Goal: Task Accomplishment & Management: Use online tool/utility

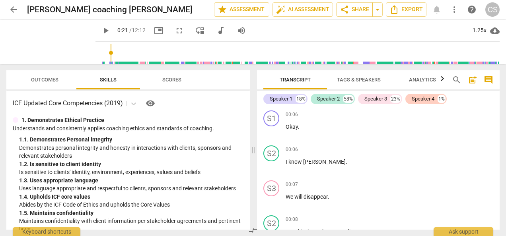
scroll to position [145, 0]
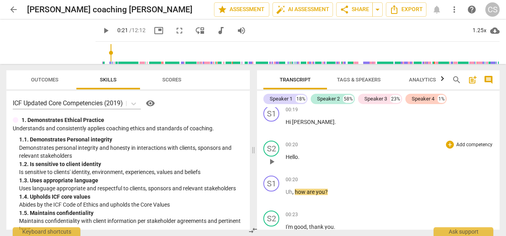
click at [456, 171] on div "S2 play_arrow pause 00:20 + Add competency keyboard_arrow_right Hello ." at bounding box center [378, 155] width 243 height 35
click at [101, 32] on span "play_arrow" at bounding box center [106, 31] width 10 height 10
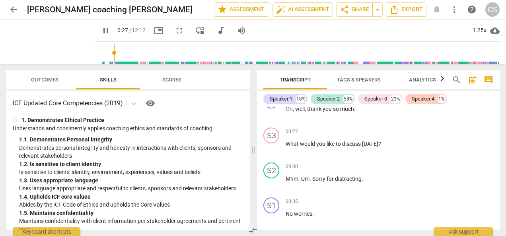
scroll to position [303, 0]
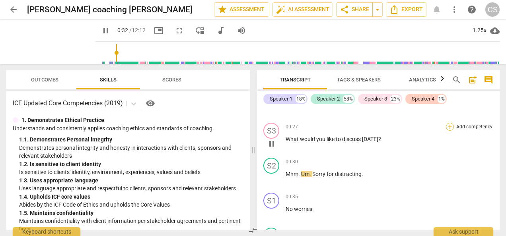
click at [449, 128] on div "+" at bounding box center [450, 127] width 8 height 8
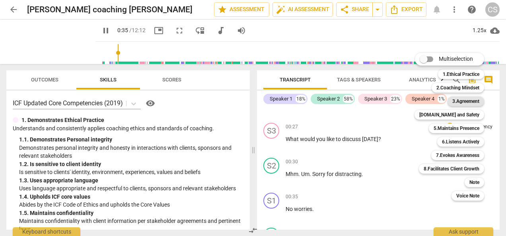
click at [458, 102] on b "3.Agreement" at bounding box center [465, 102] width 27 height 10
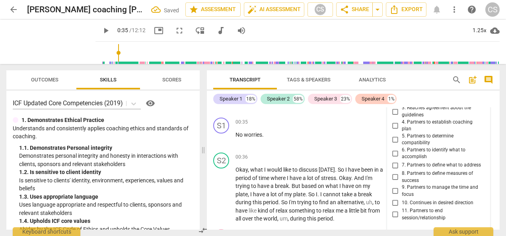
scroll to position [271, 0]
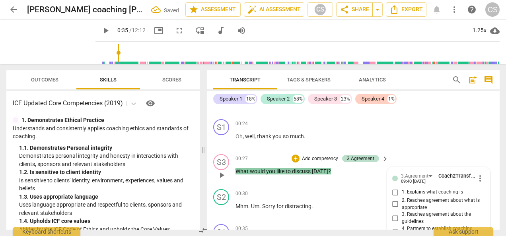
click at [469, 152] on div "S3 play_arrow pause 00:27 + Add competency 3.Agreement keyboard_arrow_right Wha…" at bounding box center [353, 168] width 293 height 35
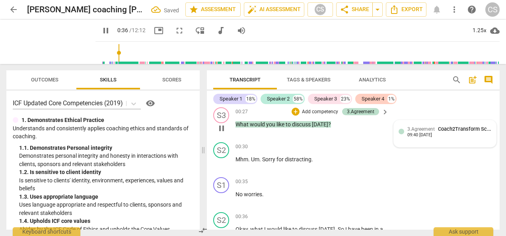
click at [434, 127] on div "3.Agreement Coach2Transform School" at bounding box center [449, 129] width 84 height 8
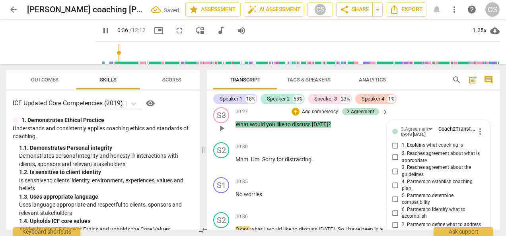
type input "37"
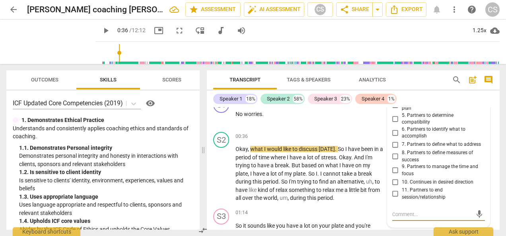
scroll to position [395, 0]
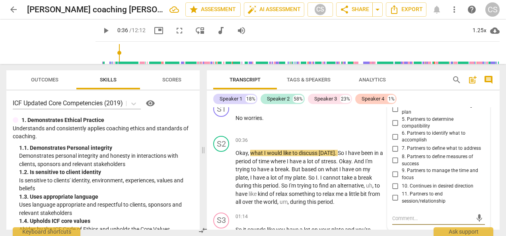
click at [393, 140] on input "6. Partners to identify what to accomplish" at bounding box center [395, 137] width 13 height 10
checkbox input "true"
click at [222, 117] on div "S1" at bounding box center [221, 109] width 16 height 16
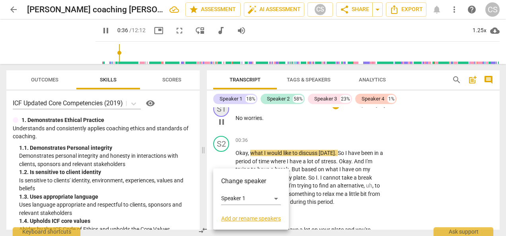
scroll to position [329, 0]
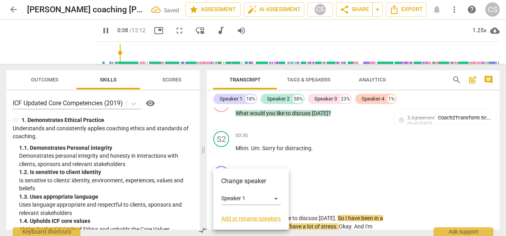
click at [430, 199] on div at bounding box center [253, 118] width 506 height 236
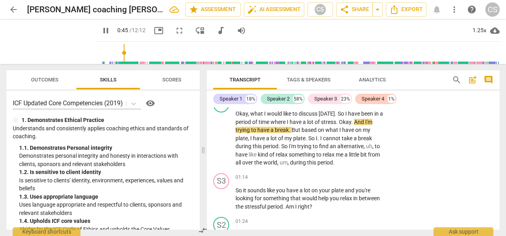
scroll to position [435, 0]
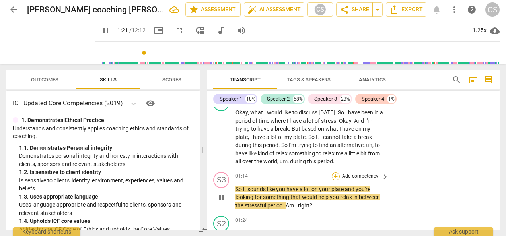
click at [335, 176] on div "+" at bounding box center [336, 177] width 8 height 8
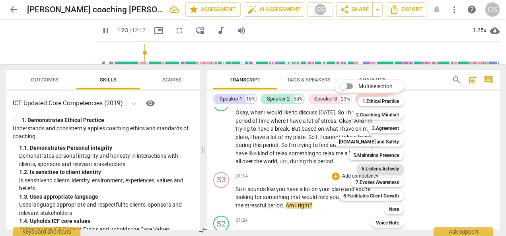
click at [370, 169] on b "6.Listens Actively" at bounding box center [380, 169] width 37 height 10
type input "84"
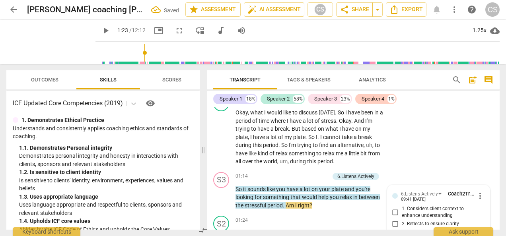
scroll to position [551, 0]
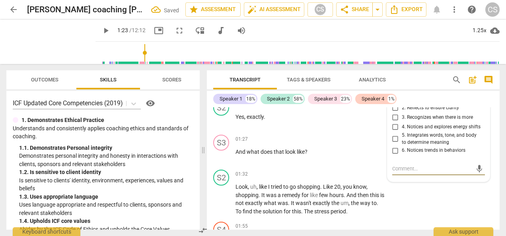
click at [391, 109] on input "2. Reflects to ensure clarity" at bounding box center [395, 108] width 13 height 10
checkbox input "true"
click at [103, 32] on span "play_arrow" at bounding box center [106, 31] width 14 height 10
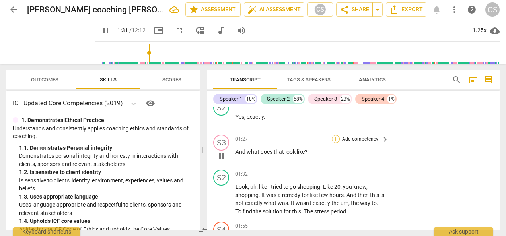
click at [335, 138] on div "+" at bounding box center [336, 139] width 8 height 8
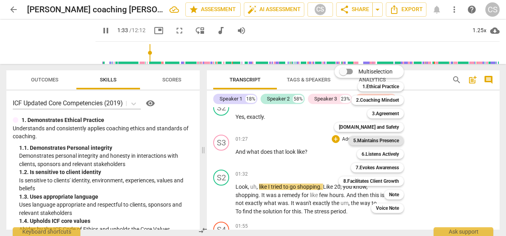
click at [359, 141] on b "5.Maintains Presence" at bounding box center [376, 141] width 46 height 10
type input "94"
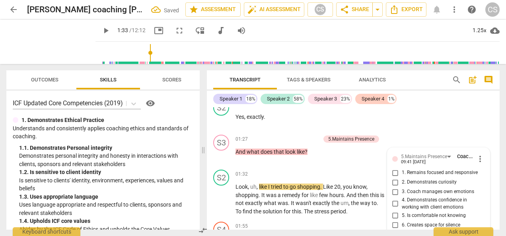
scroll to position [626, 0]
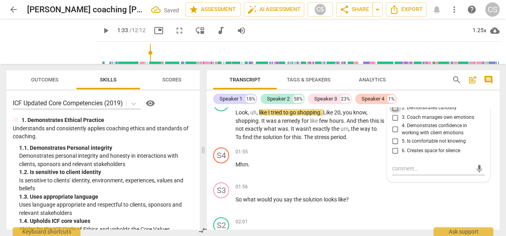
click at [395, 111] on input "2. Demonstrates curiosity" at bounding box center [395, 108] width 13 height 10
checkbox input "true"
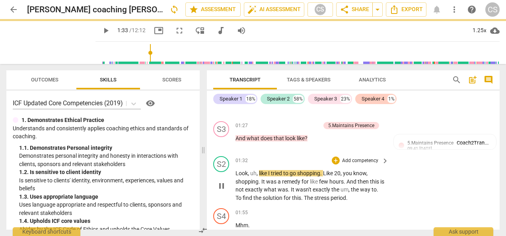
scroll to position [564, 0]
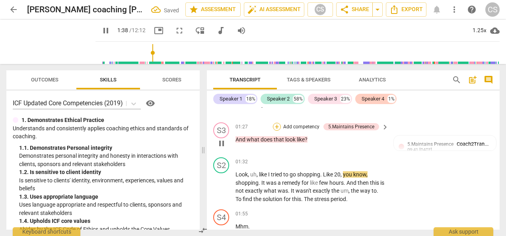
click at [277, 124] on div "+" at bounding box center [277, 127] width 8 height 8
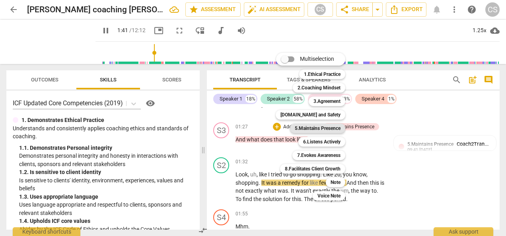
click at [306, 128] on b "5.Maintains Presence" at bounding box center [318, 129] width 46 height 10
type input "101"
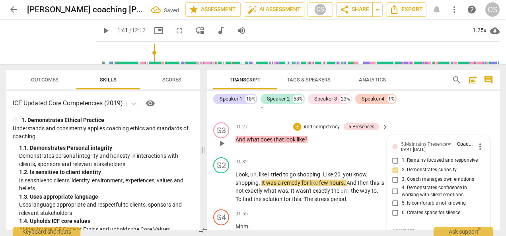
scroll to position [568, 0]
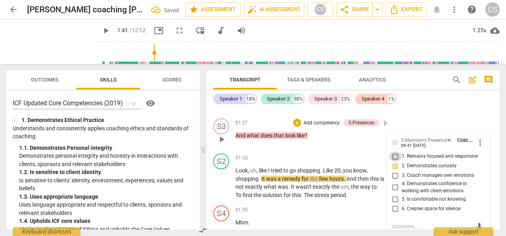
click at [395, 154] on input "1. Remains focused and responsive" at bounding box center [395, 157] width 13 height 10
checkbox input "true"
click at [101, 27] on span "play_arrow" at bounding box center [106, 31] width 10 height 10
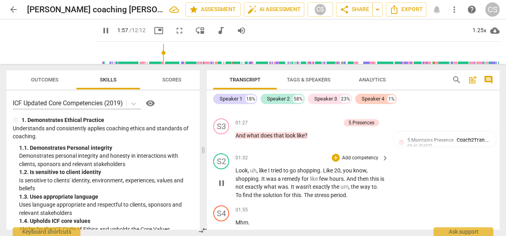
click at [459, 181] on div "S2 play_arrow pause 01:32 + Add competency keyboard_arrow_right Look , uh , lik…" at bounding box center [353, 176] width 293 height 52
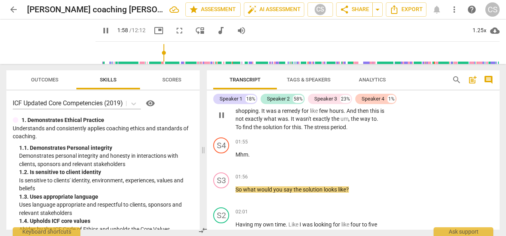
scroll to position [638, 0]
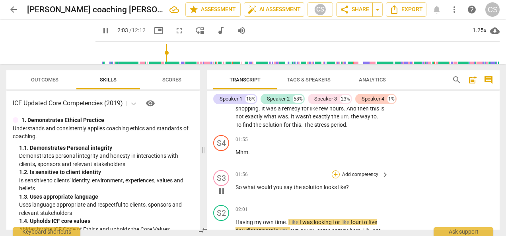
click at [334, 175] on div "+" at bounding box center [336, 175] width 8 height 8
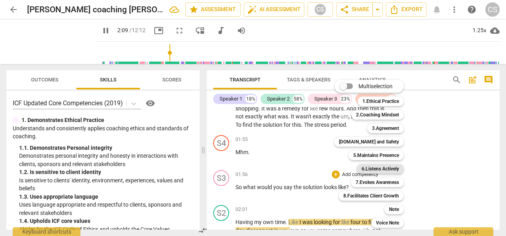
click at [379, 169] on b "6.Listens Actively" at bounding box center [380, 169] width 37 height 10
type input "129"
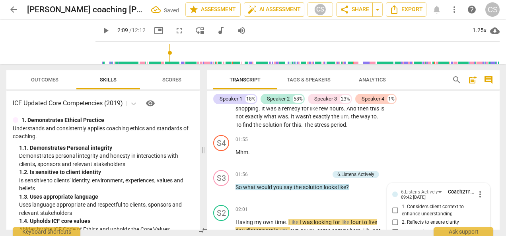
scroll to position [752, 0]
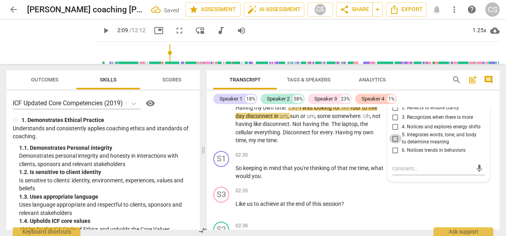
click at [395, 139] on input "5. Integrates words, tone, and body to determine meaning" at bounding box center [395, 139] width 13 height 10
checkbox input "true"
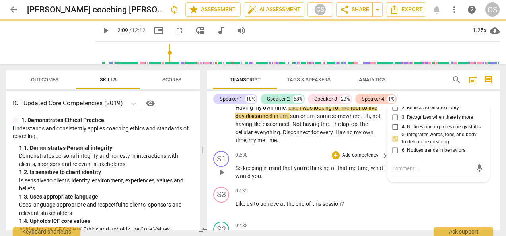
click at [293, 149] on div "S1 play_arrow pause 02:30 + Add competency keyboard_arrow_right So keeping in m…" at bounding box center [353, 166] width 293 height 36
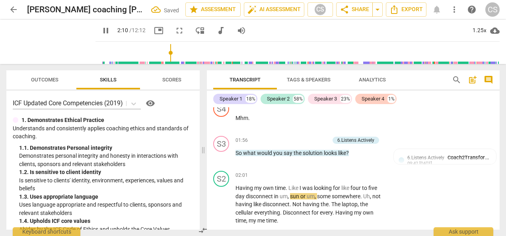
scroll to position [671, 0]
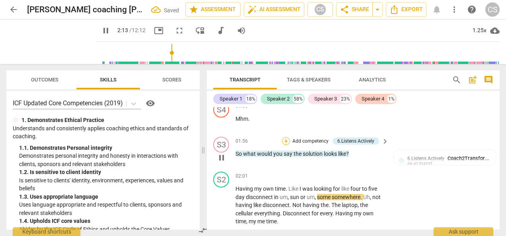
click at [286, 140] on div "+" at bounding box center [286, 141] width 8 height 8
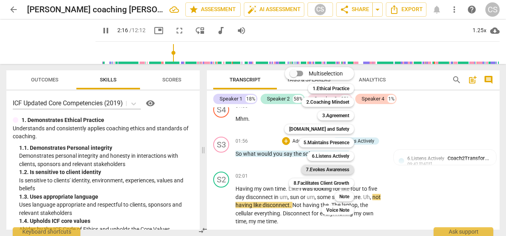
click at [325, 167] on b "7.Evokes Awareness" at bounding box center [327, 170] width 43 height 10
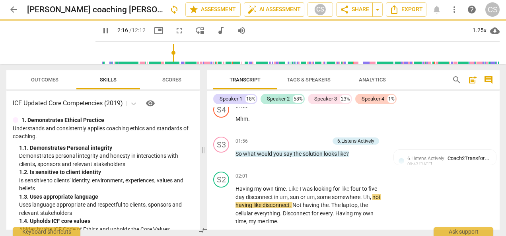
type input "136"
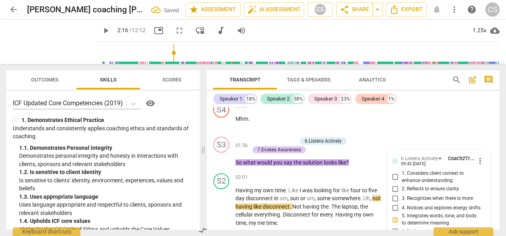
scroll to position [752, 0]
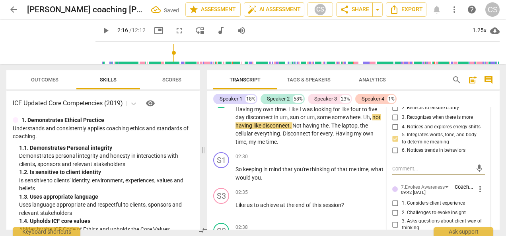
click at [468, 180] on div "6.Listens Actively Coach2Transform School 09:42 [DATE] more_vert 1. Considers c…" at bounding box center [438, 211] width 102 height 284
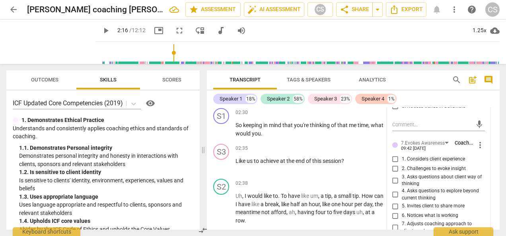
scroll to position [799, 0]
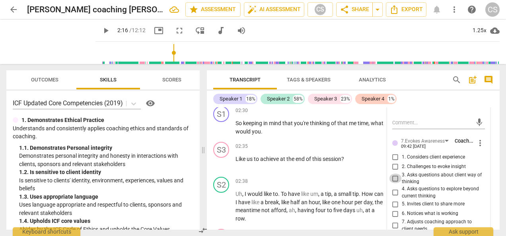
click at [394, 181] on input "3. Asks questions about client way of thinking" at bounding box center [395, 179] width 13 height 10
checkbox input "true"
click at [393, 193] on input "4. Asks questions to explore beyond current thinking" at bounding box center [395, 193] width 13 height 10
checkbox input "true"
click at [101, 27] on span "play_arrow" at bounding box center [106, 31] width 10 height 10
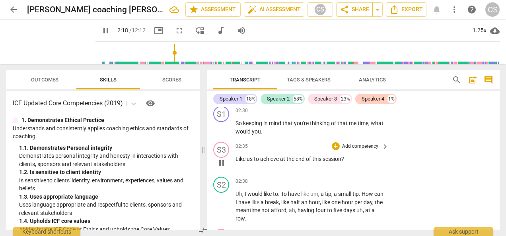
click at [458, 148] on div "S3 play_arrow pause 02:35 + Add competency keyboard_arrow_right Like us to achi…" at bounding box center [353, 156] width 293 height 35
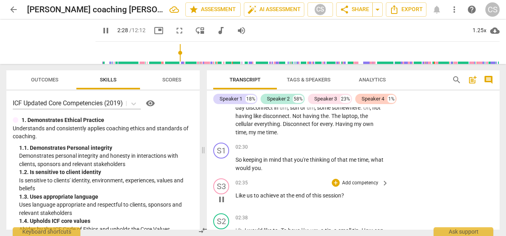
scroll to position [766, 0]
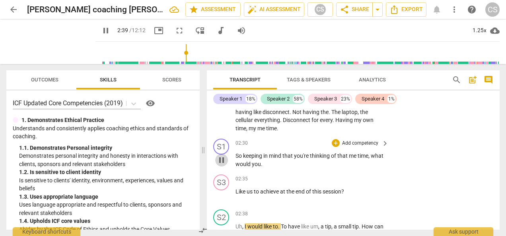
click at [222, 162] on span "pause" at bounding box center [222, 161] width 10 height 10
type input "160"
click at [234, 191] on div "play_arrow pause" at bounding box center [225, 196] width 20 height 10
drag, startPoint x: 235, startPoint y: 192, endPoint x: 263, endPoint y: 194, distance: 28.7
click at [263, 194] on div "S3 play_arrow pause 02:35 + Add competency keyboard_arrow_right Like us to achi…" at bounding box center [353, 188] width 293 height 35
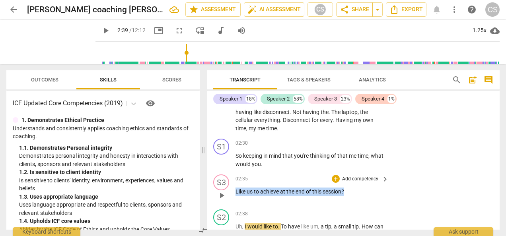
drag, startPoint x: 236, startPoint y: 189, endPoint x: 359, endPoint y: 193, distance: 122.6
click at [359, 193] on p "Like us to achieve at the end of this session ?" at bounding box center [309, 192] width 149 height 8
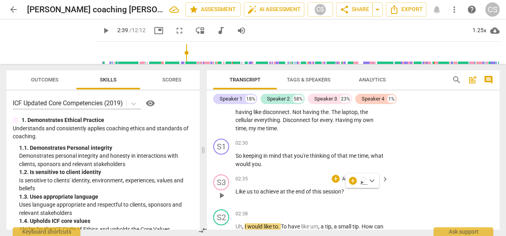
click at [229, 196] on div "play_arrow pause" at bounding box center [225, 196] width 20 height 10
click at [234, 191] on div "play_arrow pause" at bounding box center [225, 196] width 20 height 10
click at [235, 192] on span "Like" at bounding box center [240, 192] width 11 height 6
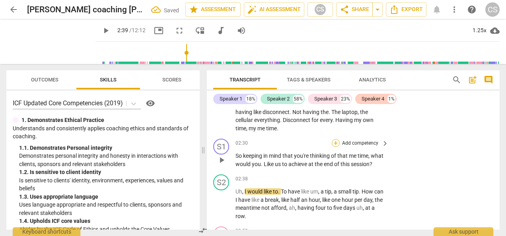
click at [334, 140] on div "+" at bounding box center [336, 143] width 8 height 8
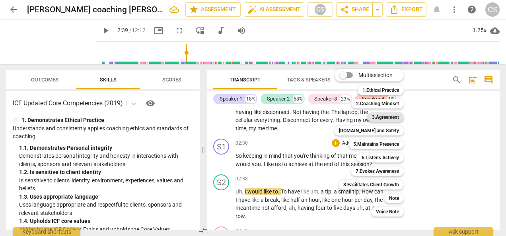
click at [385, 115] on b "3.Agreement" at bounding box center [385, 118] width 27 height 10
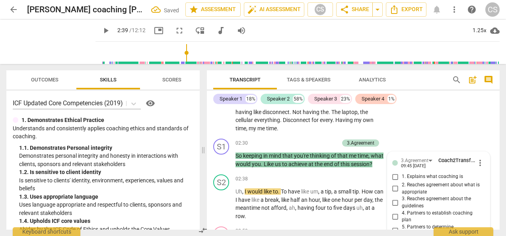
scroll to position [923, 0]
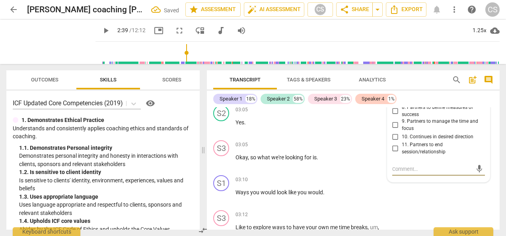
click at [457, 150] on span "11. Partners to end session/relationship" at bounding box center [442, 149] width 80 height 14
click at [402, 150] on input "11. Partners to end session/relationship" at bounding box center [395, 149] width 13 height 10
checkbox input "true"
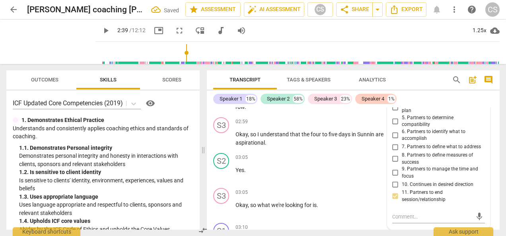
scroll to position [875, 0]
click at [392, 149] on input "7. Partners to define what to address" at bounding box center [395, 148] width 13 height 10
checkbox input "true"
click at [393, 198] on input "11. Partners to end session/relationship" at bounding box center [395, 197] width 13 height 10
click at [394, 200] on input "11. Partners to end session/relationship" at bounding box center [395, 197] width 13 height 10
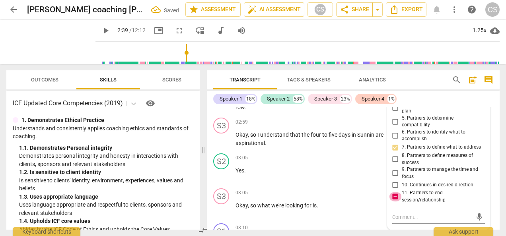
checkbox input "false"
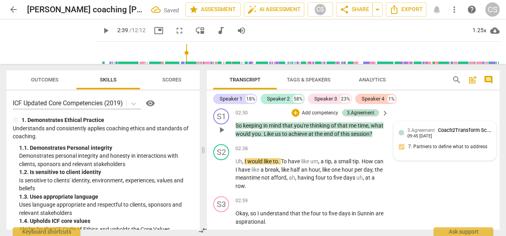
scroll to position [795, 0]
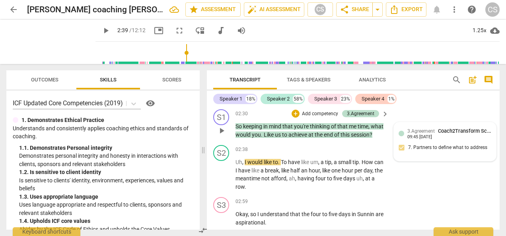
click at [101, 32] on span "play_arrow" at bounding box center [106, 31] width 10 height 10
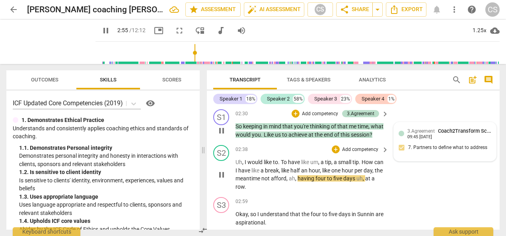
click at [221, 180] on span "pause" at bounding box center [222, 175] width 10 height 10
click at [101, 33] on span "play_arrow" at bounding box center [106, 31] width 10 height 10
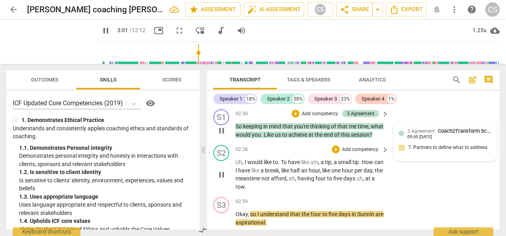
click at [222, 180] on span "pause" at bounding box center [222, 175] width 10 height 10
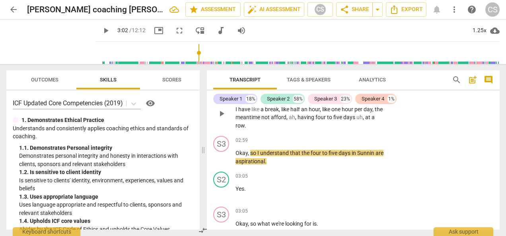
scroll to position [857, 0]
click at [469, 166] on div "S3 play_arrow pause 02:59 + Add competency keyboard_arrow_right Okay , so I und…" at bounding box center [353, 151] width 293 height 36
click at [478, 142] on div "S3 play_arrow pause 02:59 + Add competency keyboard_arrow_right Okay , so I und…" at bounding box center [353, 151] width 293 height 36
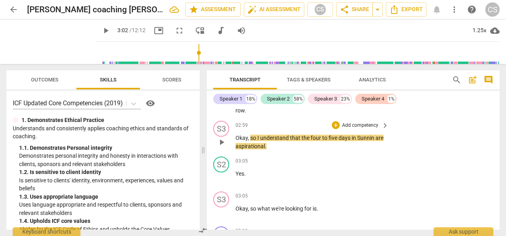
scroll to position [882, 0]
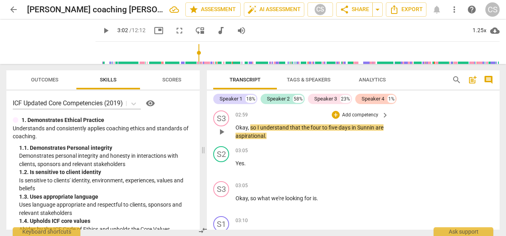
click at [221, 137] on span "play_arrow" at bounding box center [222, 132] width 10 height 10
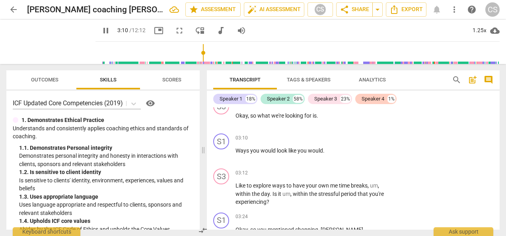
scroll to position [966, 0]
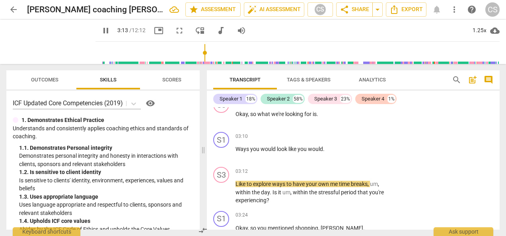
click at [101, 30] on span "pause" at bounding box center [106, 31] width 10 height 10
type input "194"
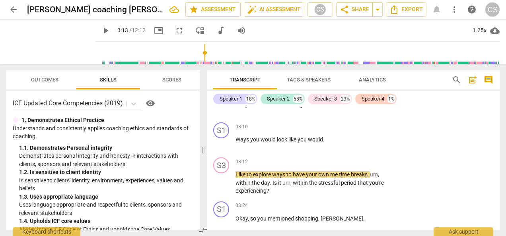
scroll to position [979, 0]
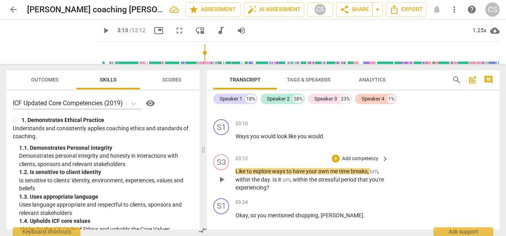
click at [233, 178] on div "play_arrow pause" at bounding box center [225, 179] width 20 height 19
drag, startPoint x: 233, startPoint y: 178, endPoint x: 235, endPoint y: 185, distance: 7.4
click at [235, 183] on span "within" at bounding box center [243, 180] width 16 height 6
click at [235, 179] on div "play_arrow pause" at bounding box center [225, 179] width 20 height 19
click at [235, 175] on span "Like" at bounding box center [240, 171] width 11 height 6
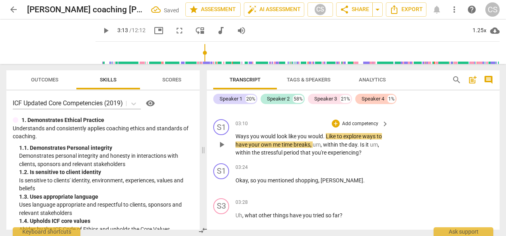
click at [237, 140] on span "Ways" at bounding box center [242, 136] width 15 height 6
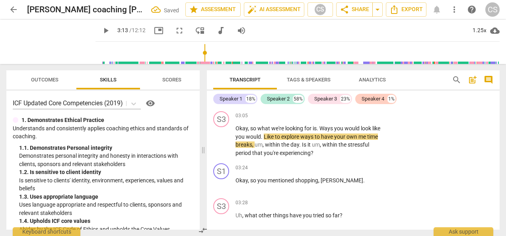
click at [244, 156] on span "period" at bounding box center [243, 153] width 17 height 6
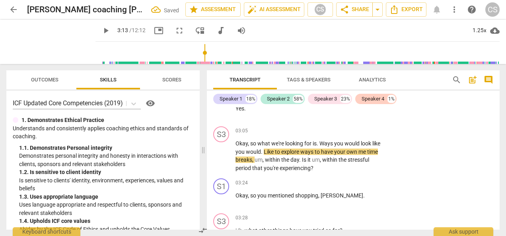
scroll to position [936, 0]
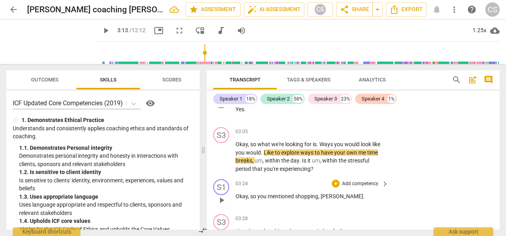
click at [468, 196] on div "S1 play_arrow pause 03:24 + Add competency keyboard_arrow_right Okay , so you m…" at bounding box center [353, 193] width 293 height 35
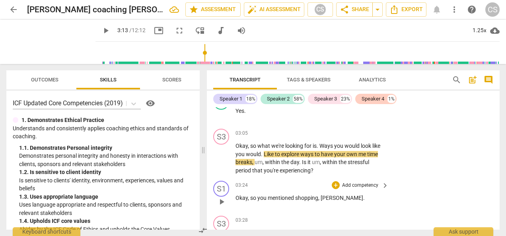
scroll to position [933, 0]
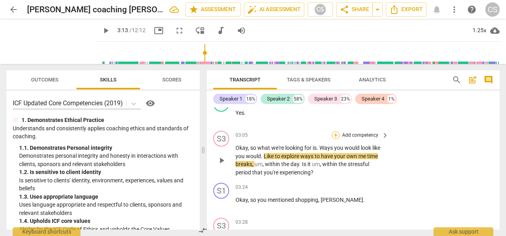
click at [334, 139] on div "+" at bounding box center [336, 135] width 8 height 8
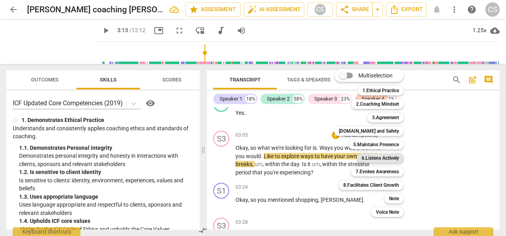
click at [387, 158] on b "6.Listens Actively" at bounding box center [380, 159] width 37 height 10
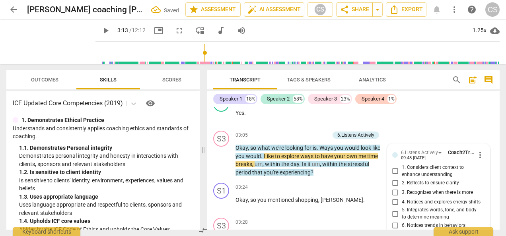
scroll to position [1016, 0]
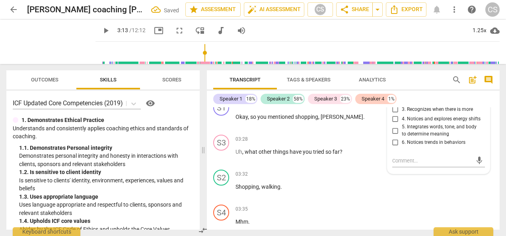
click at [394, 105] on input "2. Reflects to ensure clarity" at bounding box center [395, 100] width 13 height 10
checkbox input "true"
click at [454, 202] on div "S2 play_arrow pause 03:32 + Add competency keyboard_arrow_right Shopping , walk…" at bounding box center [353, 184] width 293 height 35
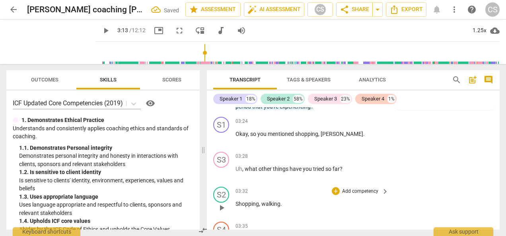
scroll to position [993, 0]
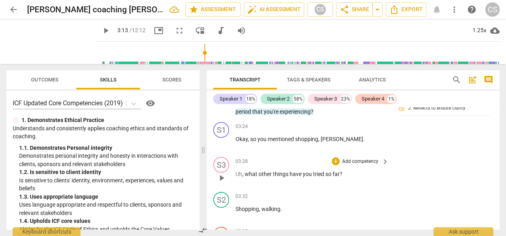
click at [232, 181] on div "S3 play_arrow pause" at bounding box center [224, 171] width 22 height 29
click at [235, 177] on span "Uh" at bounding box center [238, 174] width 7 height 6
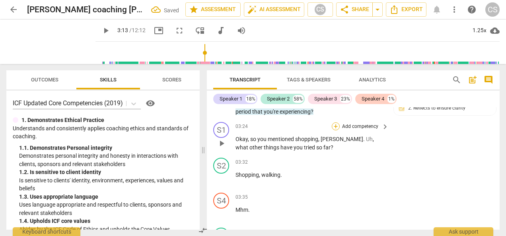
click at [334, 130] on div "+" at bounding box center [336, 126] width 8 height 8
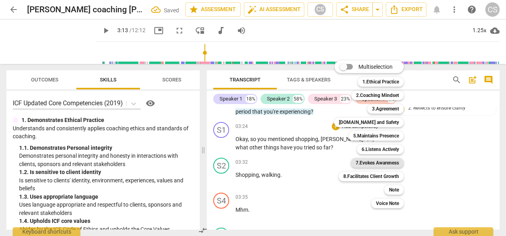
click at [382, 161] on b "7.Evokes Awareness" at bounding box center [377, 163] width 43 height 10
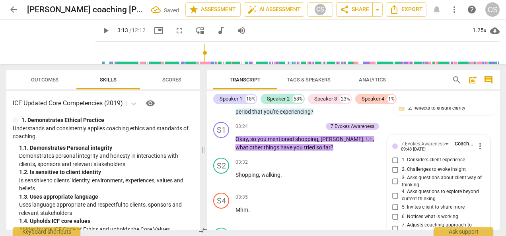
scroll to position [1129, 0]
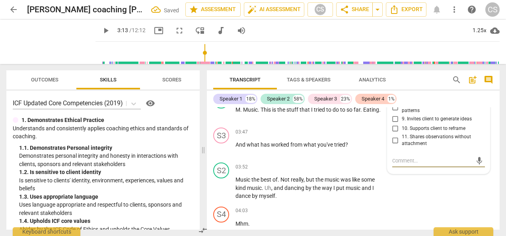
click at [395, 124] on input "9. Invites client to generate ideas" at bounding box center [395, 120] width 13 height 10
click at [458, 194] on div "S2 play_arrow pause 03:52 + Add competency keyboard_arrow_right Music the best …" at bounding box center [353, 181] width 293 height 44
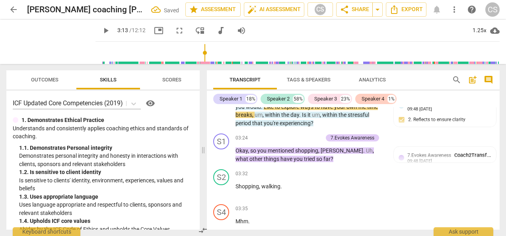
scroll to position [982, 0]
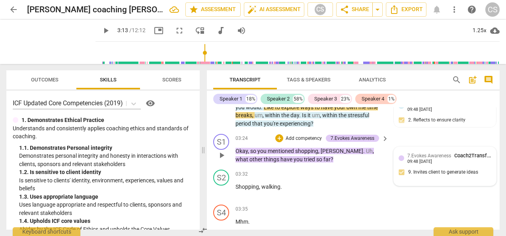
click at [419, 159] on span "7.Evokes Awareness" at bounding box center [429, 156] width 44 height 6
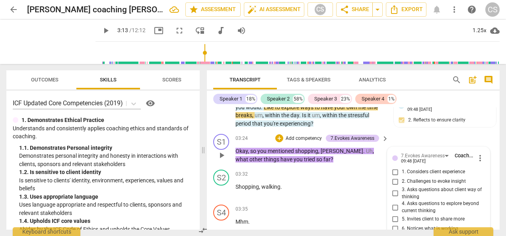
scroll to position [1129, 0]
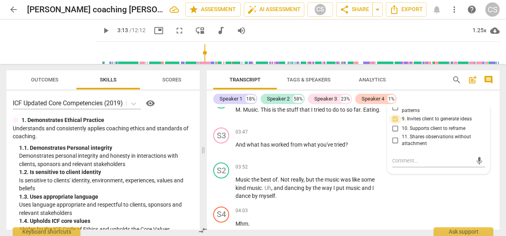
click at [395, 124] on input "9. Invites client to generate ideas" at bounding box center [395, 120] width 13 height 10
checkbox input "false"
click at [468, 143] on span "11. Shares observations without attachment" at bounding box center [442, 141] width 80 height 14
click at [402, 143] on input "11. Shares observations without attachment" at bounding box center [395, 141] width 13 height 10
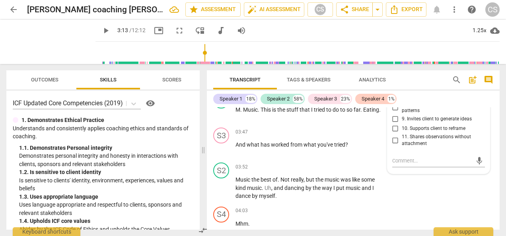
checkbox input "true"
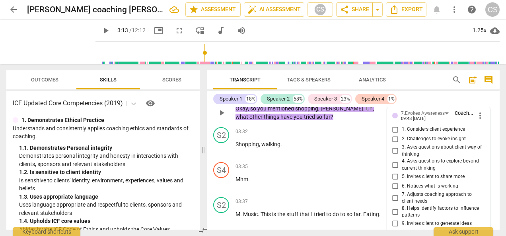
scroll to position [1023, 0]
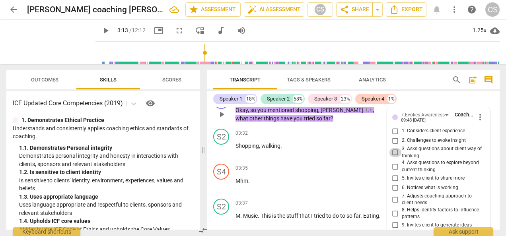
click at [395, 157] on input "3. Asks questions about client way of thinking" at bounding box center [395, 153] width 13 height 10
checkbox input "true"
click at [395, 183] on input "5. Invites client to share more" at bounding box center [395, 179] width 13 height 10
checkbox input "true"
click at [226, 155] on span "play_arrow" at bounding box center [222, 150] width 10 height 10
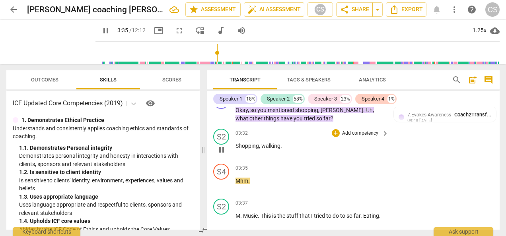
click at [461, 189] on div "S4 play_arrow pause 03:35 + Add competency keyboard_arrow_right Mhm ." at bounding box center [353, 178] width 293 height 35
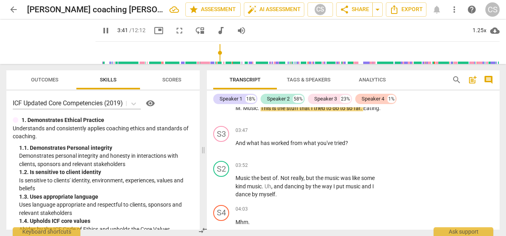
scroll to position [1133, 0]
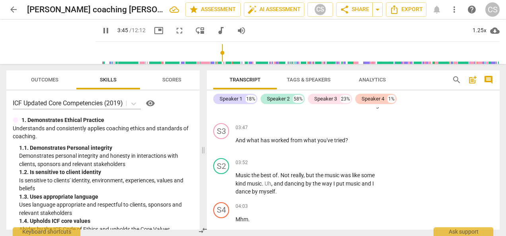
click at [457, 199] on div "S2 play_arrow pause 03:52 + Add competency keyboard_arrow_right Music the best …" at bounding box center [353, 177] width 293 height 44
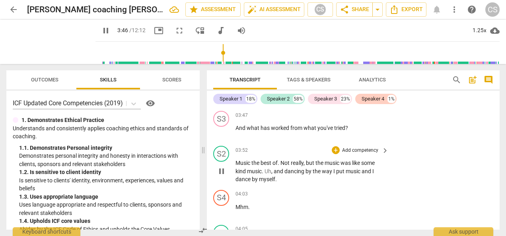
scroll to position [1148, 0]
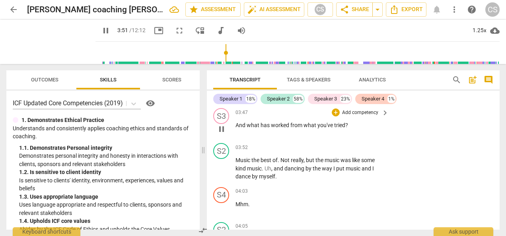
click at [223, 134] on span "pause" at bounding box center [222, 129] width 10 height 10
type input "232"
click at [333, 117] on div "+" at bounding box center [336, 113] width 8 height 8
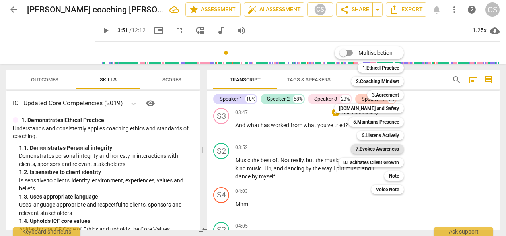
click at [376, 148] on b "7.Evokes Awareness" at bounding box center [377, 149] width 43 height 10
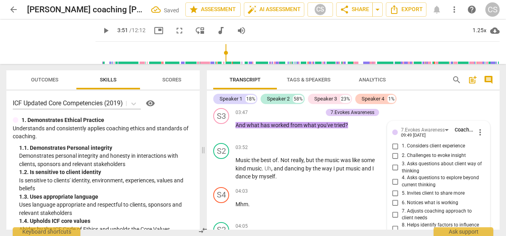
scroll to position [1269, 0]
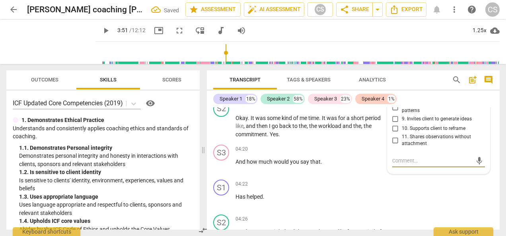
click at [469, 146] on span "11. Shares observations without attachment" at bounding box center [442, 141] width 80 height 14
click at [402, 145] on input "11. Shares observations without attachment" at bounding box center [395, 141] width 13 height 10
checkbox input "true"
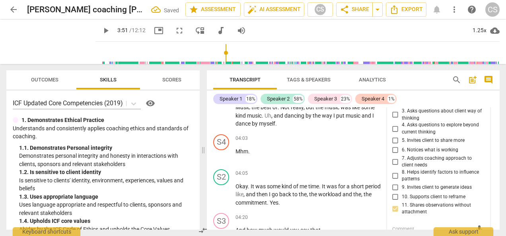
scroll to position [1200, 0]
click at [393, 121] on input "3. Asks questions about client way of thinking" at bounding box center [395, 116] width 13 height 10
checkbox input "true"
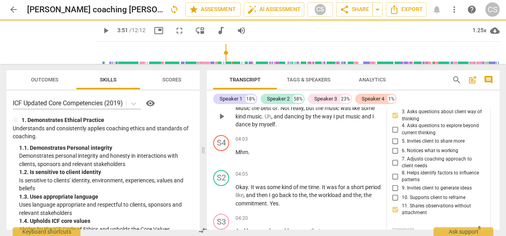
click at [226, 126] on div "play_arrow pause" at bounding box center [225, 116] width 20 height 19
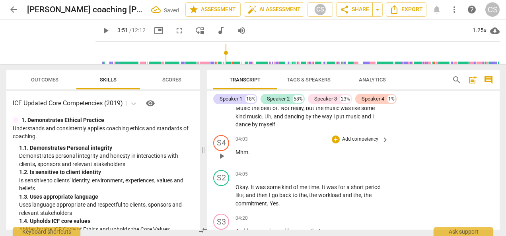
click at [469, 155] on div "S4 play_arrow pause 04:03 + Add competency keyboard_arrow_right Mhm ." at bounding box center [353, 149] width 293 height 35
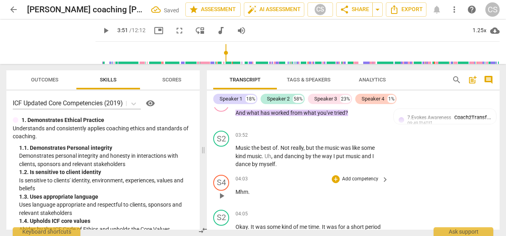
scroll to position [1161, 0]
click at [226, 166] on div "play_arrow pause" at bounding box center [225, 155] width 20 height 19
click at [221, 161] on span "play_arrow" at bounding box center [222, 156] width 10 height 10
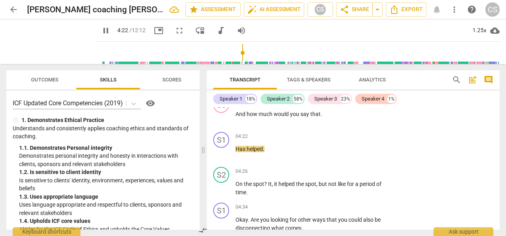
scroll to position [1320, 0]
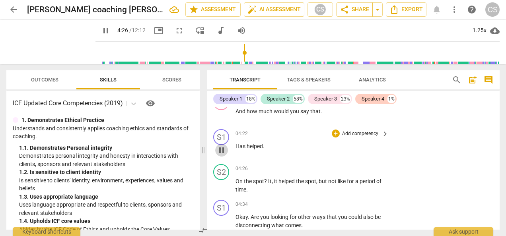
click at [223, 155] on span "pause" at bounding box center [222, 151] width 10 height 10
type input "266"
click at [235, 152] on div "S1 play_arrow pause" at bounding box center [224, 143] width 22 height 29
click at [237, 150] on span "Has" at bounding box center [240, 146] width 11 height 6
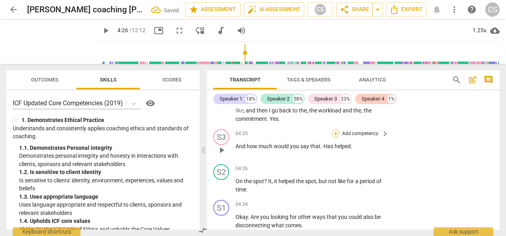
click at [332, 138] on div "+" at bounding box center [336, 134] width 8 height 8
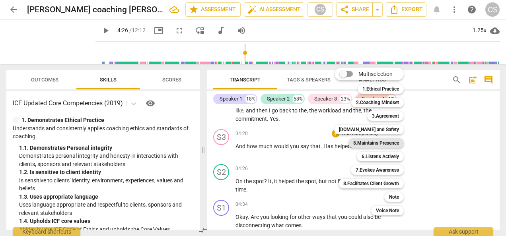
click at [386, 145] on b "5.Maintains Presence" at bounding box center [376, 143] width 46 height 10
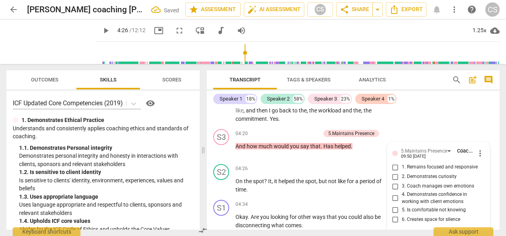
scroll to position [1362, 0]
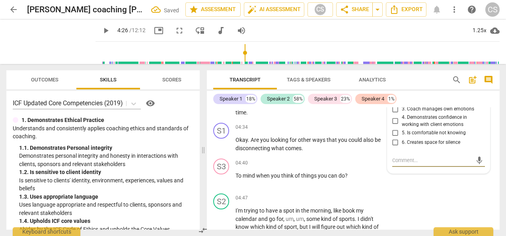
click at [464, 147] on label "6. Creates space for silence" at bounding box center [435, 143] width 93 height 10
click at [402, 147] on input "6. Creates space for silence" at bounding box center [395, 143] width 13 height 10
checkbox input "true"
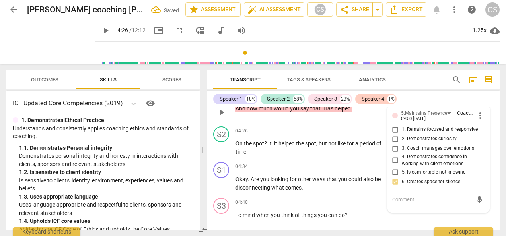
scroll to position [1321, 0]
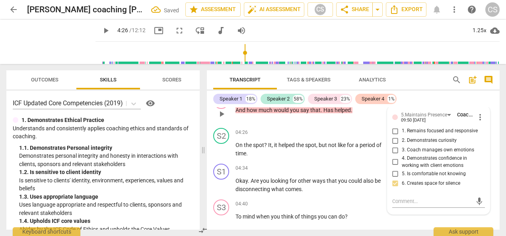
click at [393, 144] on input "2. Demonstrates curiosity" at bounding box center [395, 141] width 13 height 10
click at [395, 146] on input "2. Demonstrates curiosity" at bounding box center [395, 141] width 13 height 10
checkbox input "true"
click at [395, 136] on input "1. Remains focused and responsive" at bounding box center [395, 131] width 13 height 10
checkbox input "true"
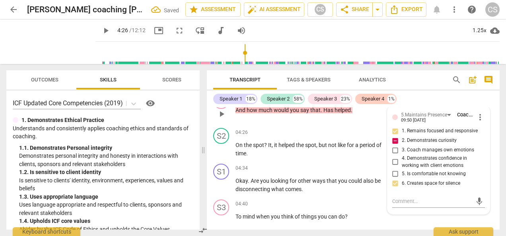
click at [395, 146] on input "2. Demonstrates curiosity" at bounding box center [395, 141] width 13 height 10
click at [396, 146] on input "2. Demonstrates curiosity" at bounding box center [395, 141] width 13 height 10
checkbox input "true"
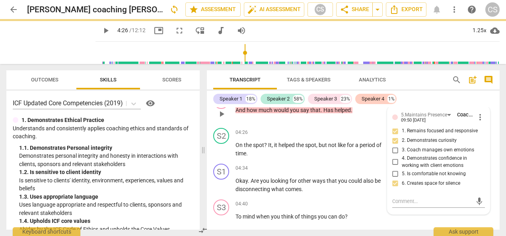
click at [394, 188] on input "6. Creates space for silence" at bounding box center [395, 184] width 13 height 10
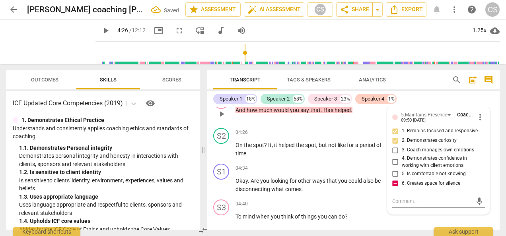
click at [396, 188] on input "6. Creates space for silence" at bounding box center [395, 184] width 13 height 10
checkbox input "false"
click at [217, 119] on span "play_arrow" at bounding box center [222, 114] width 10 height 10
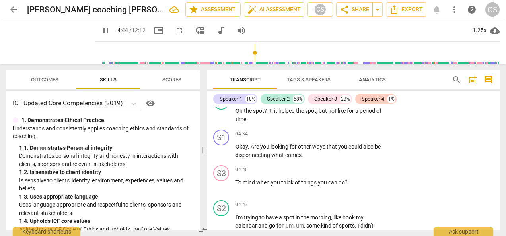
scroll to position [1353, 0]
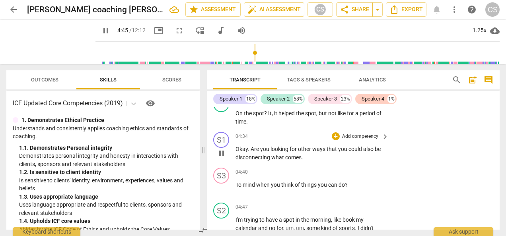
click at [224, 158] on span "pause" at bounding box center [222, 154] width 10 height 10
type input "286"
click at [237, 188] on span "To" at bounding box center [238, 185] width 7 height 6
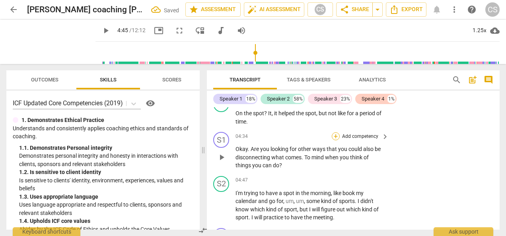
click at [336, 140] on div "+" at bounding box center [336, 136] width 8 height 8
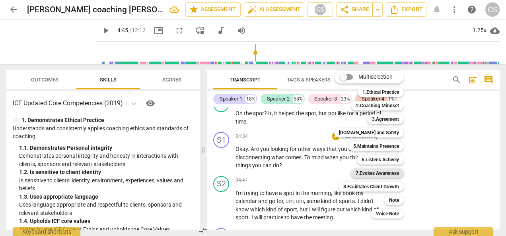
click at [381, 170] on b "7.Evokes Awareness" at bounding box center [377, 174] width 43 height 10
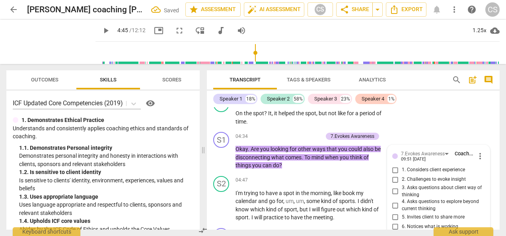
scroll to position [1499, 0]
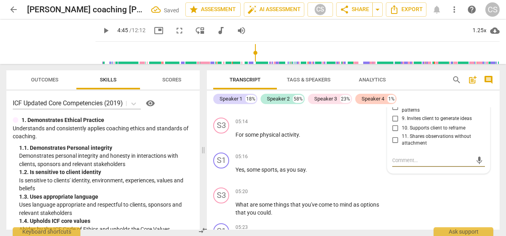
click at [470, 147] on span "11. Shares observations without attachment" at bounding box center [442, 140] width 80 height 14
click at [402, 145] on input "11. Shares observations without attachment" at bounding box center [395, 140] width 13 height 10
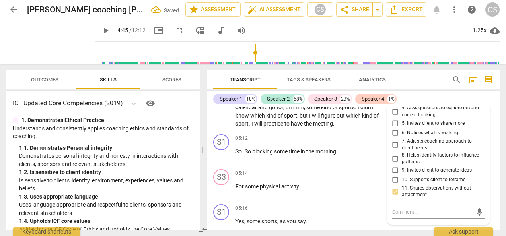
scroll to position [1445, 0]
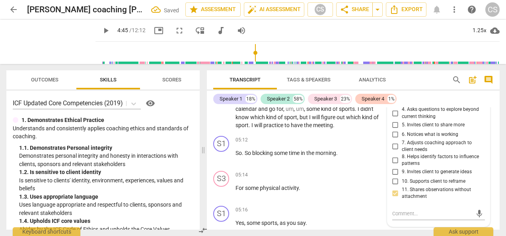
click at [396, 198] on input "11. Shares observations without attachment" at bounding box center [395, 194] width 13 height 10
click at [395, 198] on input "11. Shares observations without attachment" at bounding box center [395, 194] width 13 height 10
checkbox input "false"
click at [396, 118] on input "4. Asks questions to explore beyond current thinking" at bounding box center [395, 114] width 13 height 10
checkbox input "true"
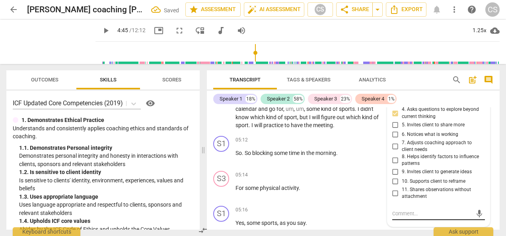
click at [404, 218] on textarea at bounding box center [432, 214] width 80 height 8
type textarea "O"
type textarea "On"
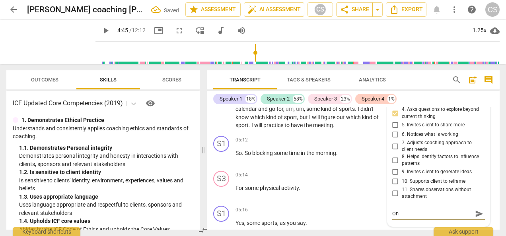
type textarea "One"
type textarea "One c"
type textarea "One cl"
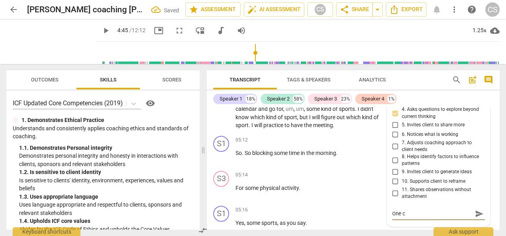
type textarea "One cl"
type textarea "One clo"
type textarea "One clos"
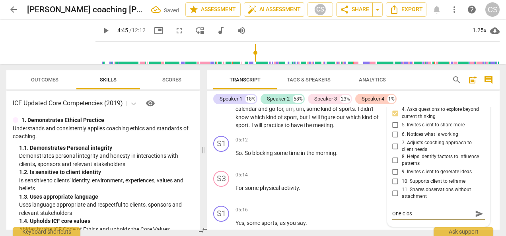
type textarea "One close"
type textarea "One closed"
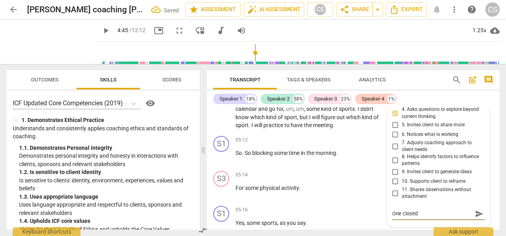
type textarea "One closed"
type textarea "One closed q"
type textarea "One closed qu"
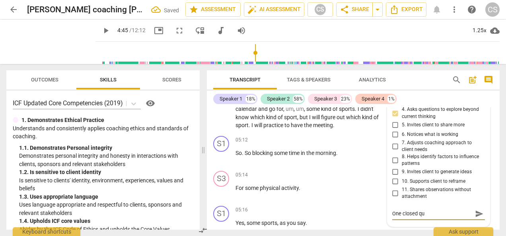
type textarea "One closed que"
type textarea "One closed ques"
type textarea "One closed quest"
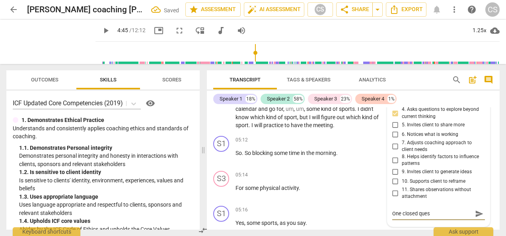
type textarea "One closed quest"
type textarea "One closed questi"
type textarea "One closed questio"
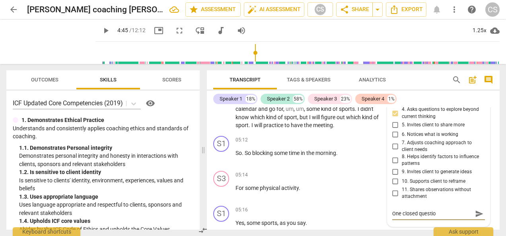
type textarea "One closed question"
click at [414, 218] on textarea "One closed question" at bounding box center [432, 214] width 80 height 8
type textarea "One close d question"
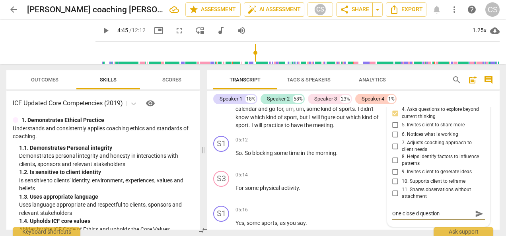
type textarea "One close ed question"
type textarea "One close end question"
type textarea "One close endd question"
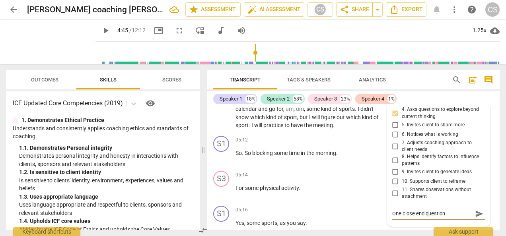
type textarea "One close endd question"
type textarea "One close ended question"
click at [465, 162] on span "8. Helps identify factors to influence patterns" at bounding box center [442, 161] width 80 height 14
click at [402, 162] on input "8. Helps identify factors to influence patterns" at bounding box center [395, 161] width 13 height 10
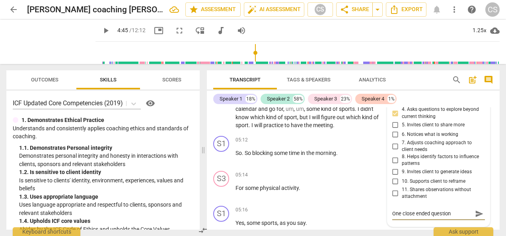
checkbox input "true"
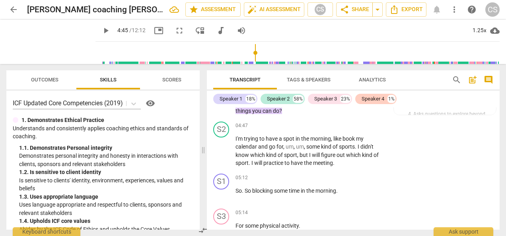
scroll to position [1407, 0]
click at [220, 156] on span "play_arrow" at bounding box center [222, 152] width 10 height 10
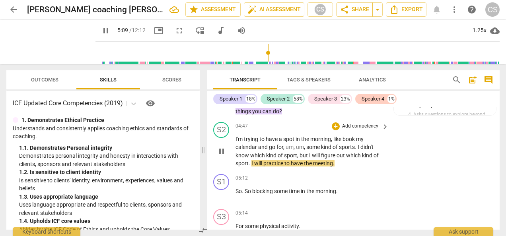
click at [457, 196] on div "S1 play_arrow pause 05:12 + Add competency keyboard_arrow_right So . So blockin…" at bounding box center [353, 188] width 293 height 35
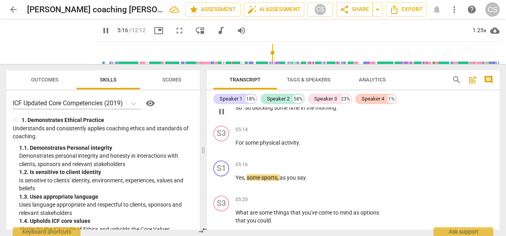
scroll to position [1485, 0]
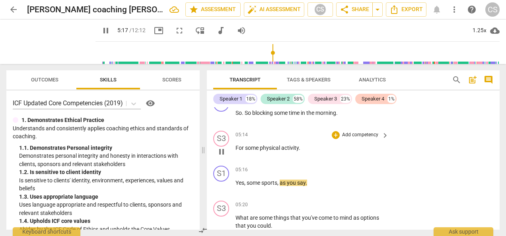
click at [237, 151] on span "For" at bounding box center [240, 148] width 10 height 6
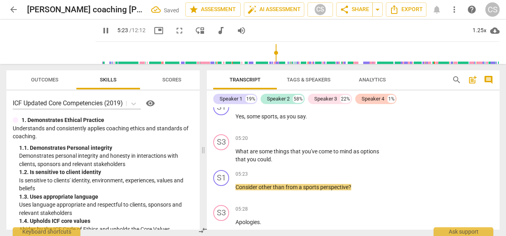
scroll to position [1530, 0]
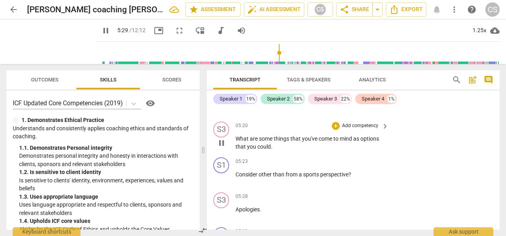
click at [219, 148] on span "pause" at bounding box center [222, 143] width 10 height 10
type input "330"
click at [336, 130] on div "+" at bounding box center [336, 126] width 8 height 8
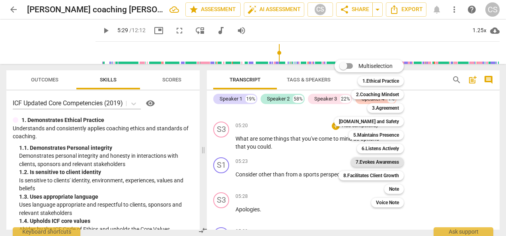
click at [387, 165] on b "7.Evokes Awareness" at bounding box center [377, 162] width 43 height 10
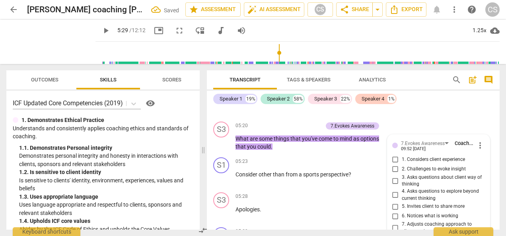
scroll to position [1665, 0]
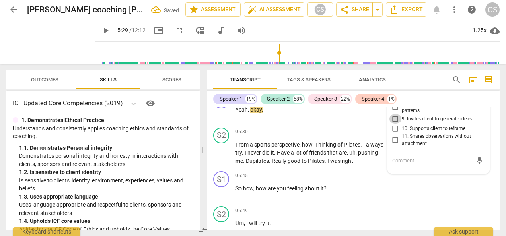
click at [391, 124] on input "9. Invites client to generate ideas" at bounding box center [395, 119] width 13 height 10
checkbox input "true"
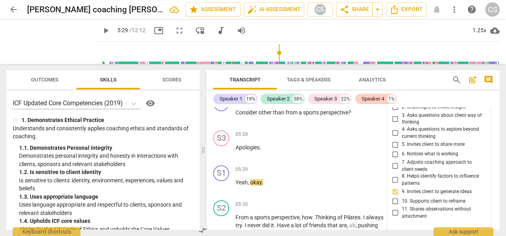
scroll to position [1587, 0]
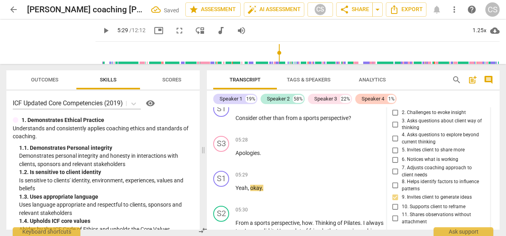
click at [393, 129] on input "3. Asks questions about client way of thinking" at bounding box center [395, 125] width 13 height 10
click at [393, 128] on input "3. Asks questions about client way of thinking" at bounding box center [395, 125] width 13 height 10
click at [395, 129] on input "3. Asks questions about client way of thinking" at bounding box center [395, 125] width 13 height 10
checkbox input "false"
click at [397, 144] on input "4. Asks questions to explore beyond current thinking" at bounding box center [395, 139] width 13 height 10
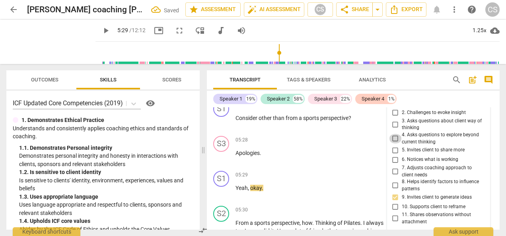
checkbox input "true"
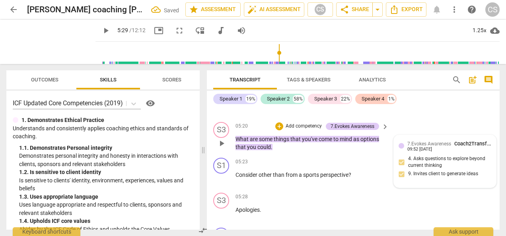
scroll to position [1530, 0]
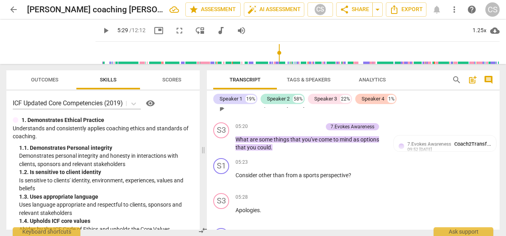
click at [469, 119] on div "S1 play_arrow pause 05:16 + Add competency keyboard_arrow_right Yes , some spor…" at bounding box center [353, 101] width 293 height 35
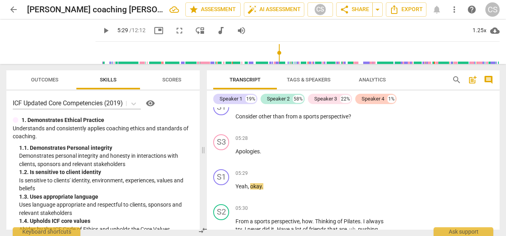
scroll to position [1588, 0]
click at [236, 120] on span "Consider" at bounding box center [246, 116] width 23 height 6
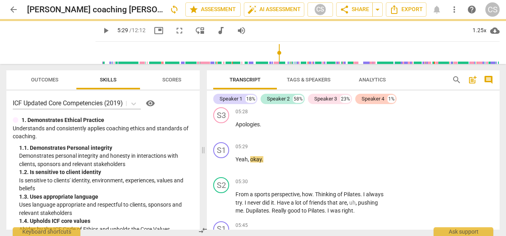
scroll to position [1561, 0]
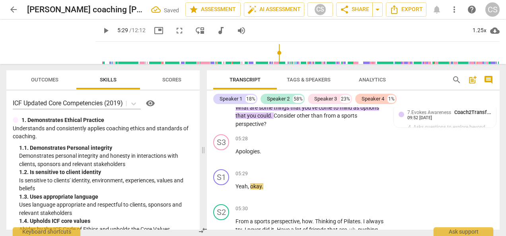
click at [469, 189] on div "S1 play_arrow pause 05:29 + Add competency keyboard_arrow_right Yeah , okay ." at bounding box center [353, 183] width 293 height 35
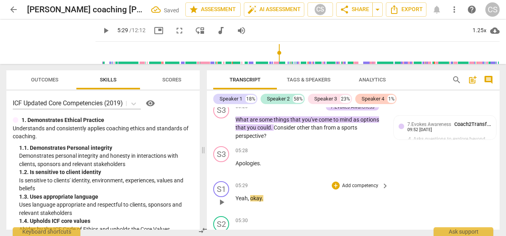
scroll to position [1549, 0]
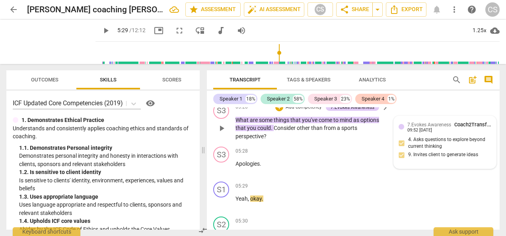
click at [402, 151] on div "7.Evokes Awareness Coach2Transform School 09:52 [DATE] 4. Asks questions to exp…" at bounding box center [445, 142] width 93 height 43
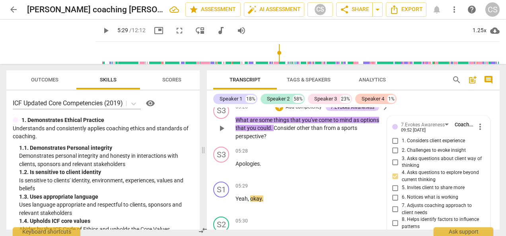
scroll to position [1665, 0]
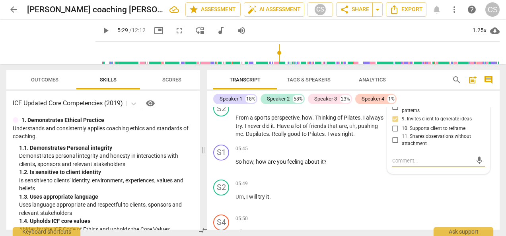
click at [394, 124] on input "9. Invites client to generate ideas" at bounding box center [395, 119] width 13 height 10
checkbox input "false"
click at [467, 142] on span "11. Shares observations without attachment" at bounding box center [442, 140] width 80 height 14
click at [402, 142] on input "11. Shares observations without attachment" at bounding box center [395, 141] width 13 height 10
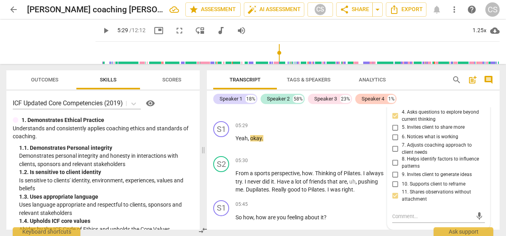
scroll to position [1603, 0]
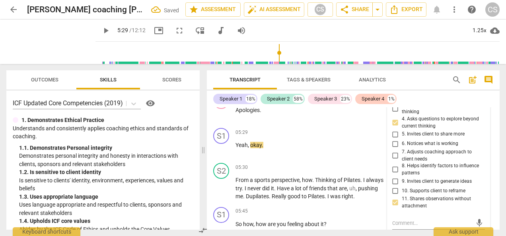
click at [393, 208] on input "11. Shares observations without attachment" at bounding box center [395, 203] width 13 height 10
checkbox input "false"
click at [394, 186] on input "9. Invites client to generate ideas" at bounding box center [395, 182] width 13 height 10
checkbox input "true"
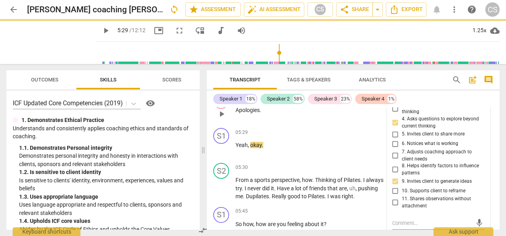
click at [326, 122] on div "05:28 + Add competency keyboard_arrow_right Apologies ." at bounding box center [312, 107] width 154 height 29
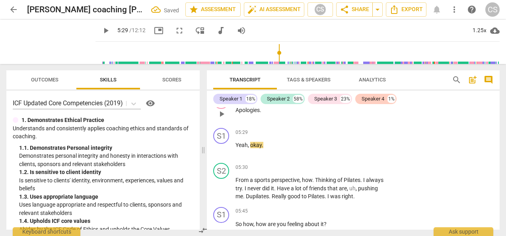
click at [457, 144] on div "S1 play_arrow pause 05:29 + Add competency keyboard_arrow_right Yeah , okay ." at bounding box center [353, 142] width 293 height 35
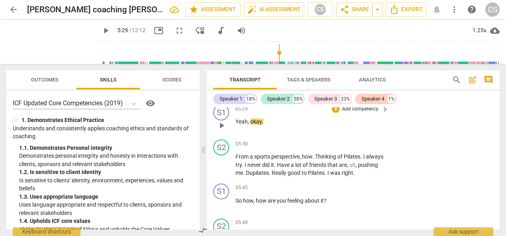
scroll to position [1628, 0]
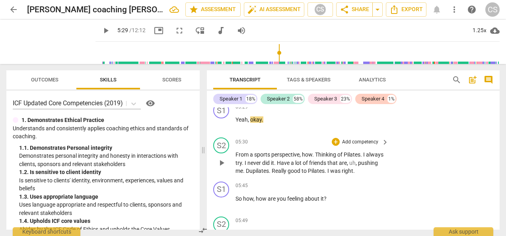
click at [220, 168] on span "play_arrow" at bounding box center [222, 163] width 10 height 10
click at [221, 168] on span "pause" at bounding box center [222, 163] width 10 height 10
click at [224, 168] on span "play_arrow" at bounding box center [222, 163] width 10 height 10
click at [222, 168] on span "pause" at bounding box center [222, 163] width 10 height 10
click at [223, 168] on span "play_arrow" at bounding box center [222, 163] width 10 height 10
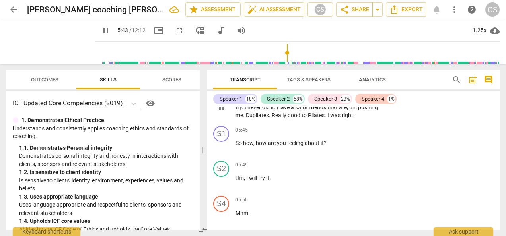
scroll to position [1686, 0]
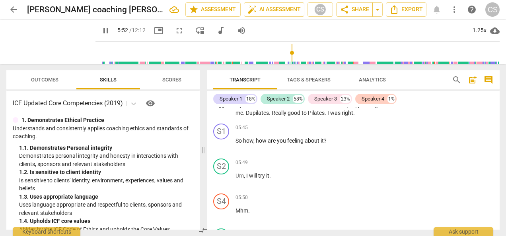
click at [238, 187] on div "05:49 + Add competency keyboard_arrow_right Um , I will try it ." at bounding box center [312, 173] width 154 height 29
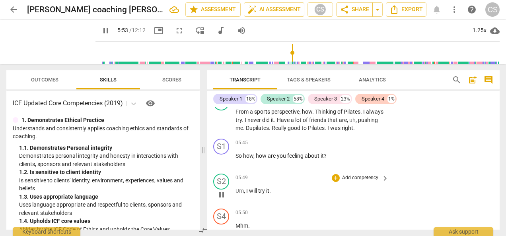
scroll to position [1670, 0]
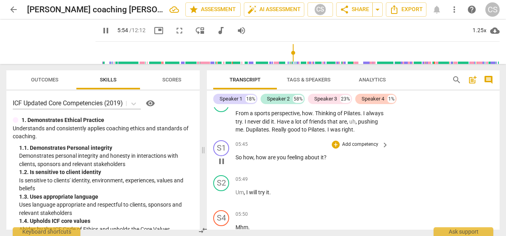
click at [309, 149] on div "05:45 + Add competency keyboard_arrow_right" at bounding box center [312, 144] width 154 height 9
click at [337, 149] on div "+" at bounding box center [336, 145] width 8 height 8
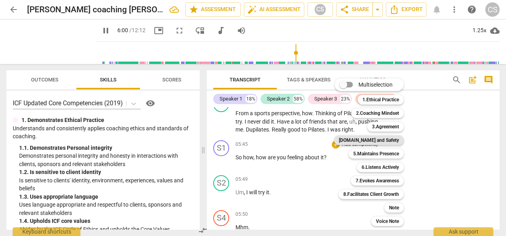
click at [375, 142] on b "[DOMAIN_NAME] and Safety" at bounding box center [369, 141] width 60 height 10
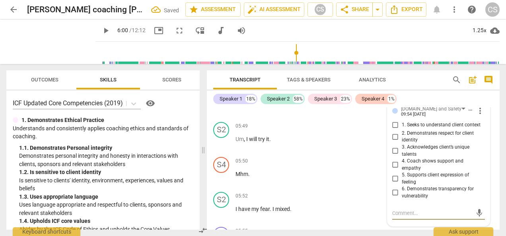
scroll to position [1723, 0]
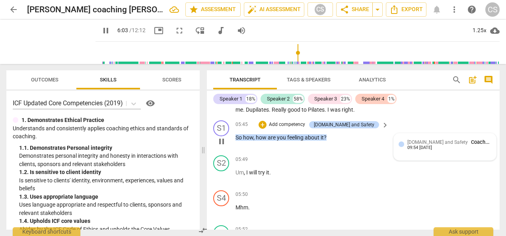
click at [431, 145] on span "[DOMAIN_NAME] and Safety" at bounding box center [437, 143] width 60 height 6
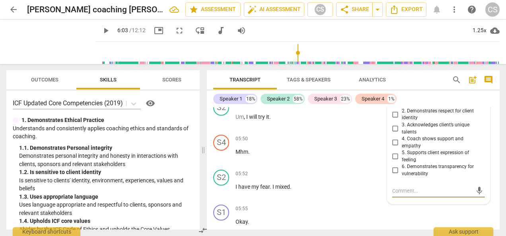
scroll to position [1743, 0]
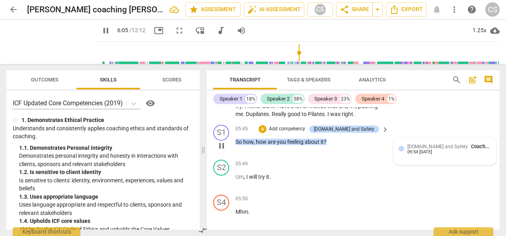
click at [424, 150] on span "[DOMAIN_NAME] and Safety" at bounding box center [437, 147] width 60 height 6
type input "366"
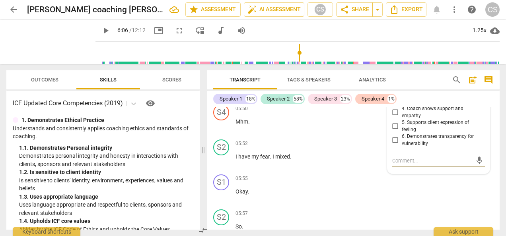
click at [395, 131] on input "5. Supports client expression of feeling" at bounding box center [395, 127] width 13 height 10
checkbox input "true"
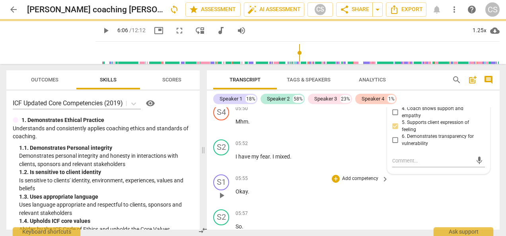
click at [463, 195] on div "S1 play_arrow pause 05:55 + Add competency keyboard_arrow_right Okay ." at bounding box center [353, 188] width 293 height 35
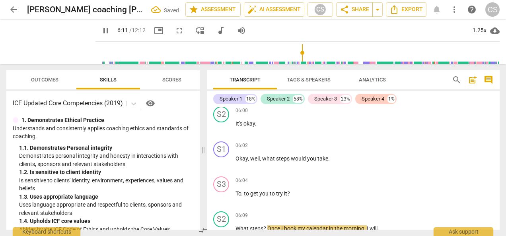
scroll to position [1950, 0]
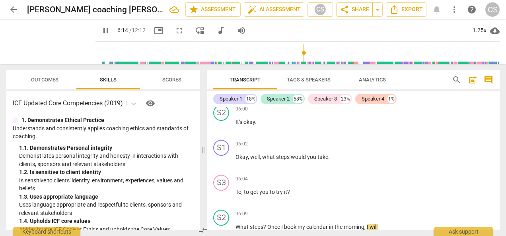
click at [101, 32] on span "pause" at bounding box center [106, 31] width 10 height 10
click at [235, 200] on div "play_arrow pause" at bounding box center [225, 196] width 20 height 10
click at [236, 195] on span "To" at bounding box center [238, 192] width 6 height 6
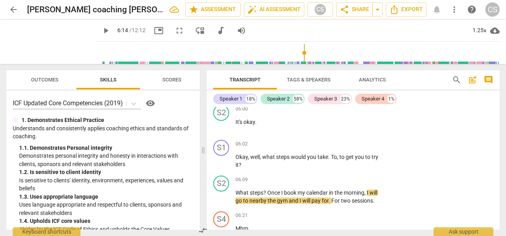
type input "375"
click at [270, 181] on div "S2 play_arrow pause 06:09 + Add competency keyboard_arrow_right What steps ? On…" at bounding box center [353, 191] width 293 height 36
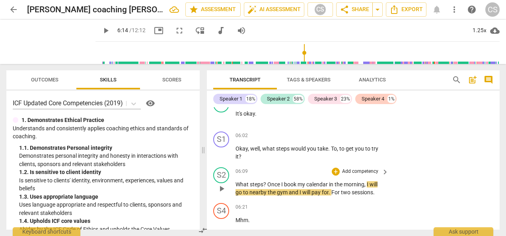
scroll to position [1956, 0]
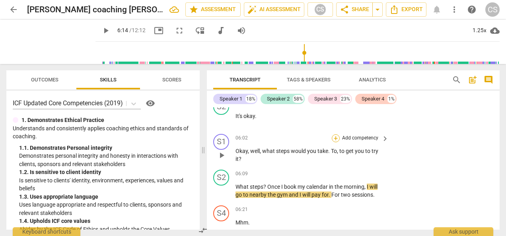
click at [333, 142] on div "+" at bounding box center [336, 138] width 8 height 8
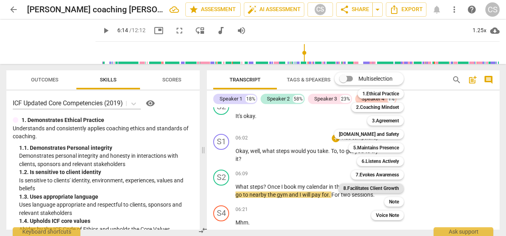
click at [375, 189] on b "8.Facilitates Client Growth" at bounding box center [371, 189] width 56 height 10
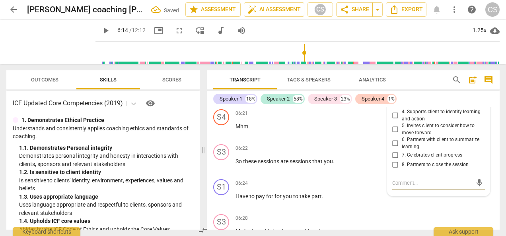
scroll to position [2052, 0]
click at [396, 134] on input "5. Invites client to consider how to move forward" at bounding box center [395, 130] width 13 height 10
checkbox input "true"
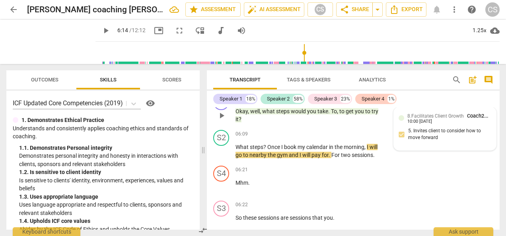
scroll to position [1996, 0]
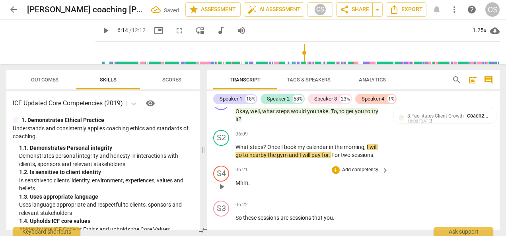
click at [224, 192] on span "play_arrow" at bounding box center [222, 187] width 10 height 10
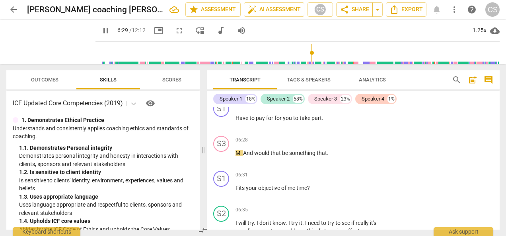
scroll to position [2135, 0]
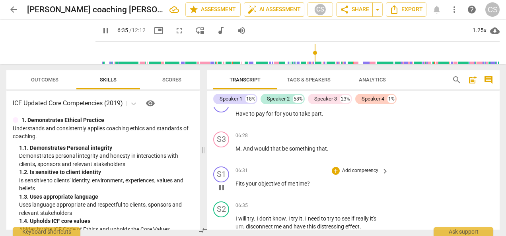
click at [221, 192] on span "pause" at bounding box center [222, 188] width 10 height 10
type input "396"
click at [235, 187] on span "Fits" at bounding box center [240, 184] width 10 height 6
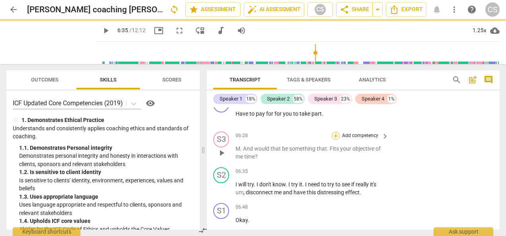
click at [334, 140] on div "+" at bounding box center [336, 136] width 8 height 8
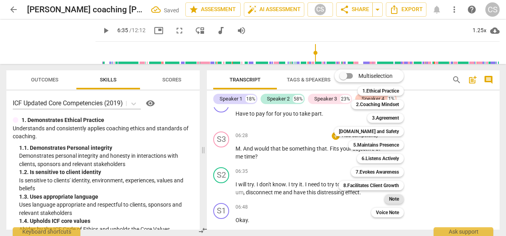
click at [399, 199] on b "Note" at bounding box center [394, 199] width 10 height 10
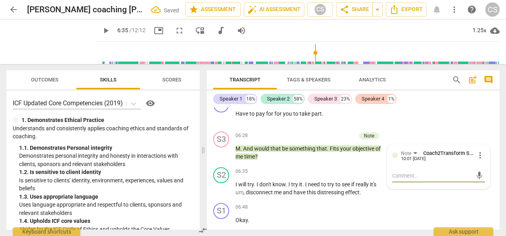
type textarea "C"
type textarea "Cl"
type textarea "Clo"
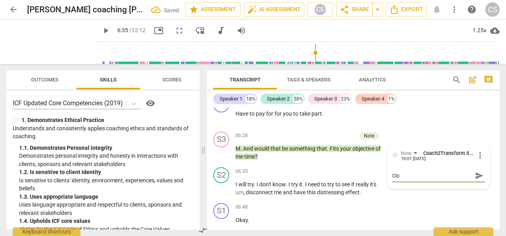
type textarea "Clos"
type textarea "Close"
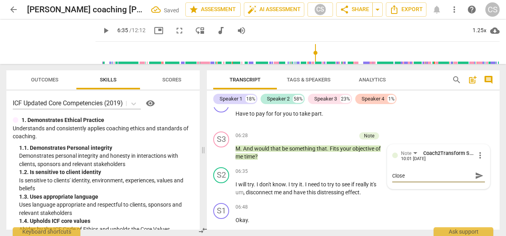
type textarea "Close e"
type textarea "Close en"
type textarea "Close end"
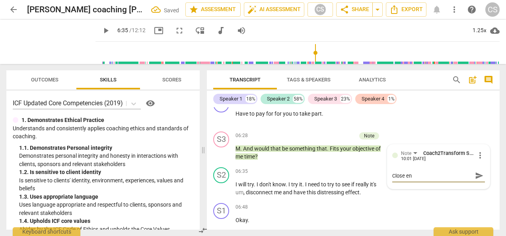
type textarea "Close end"
type textarea "Close ende"
type textarea "Close ended"
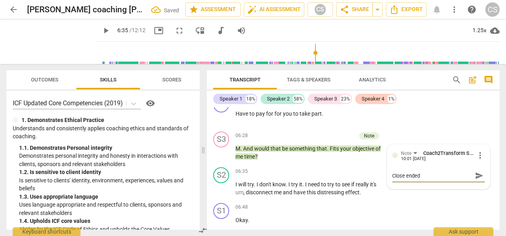
type textarea "Close ended"
type textarea "Close ended q"
type textarea "Close ended qu"
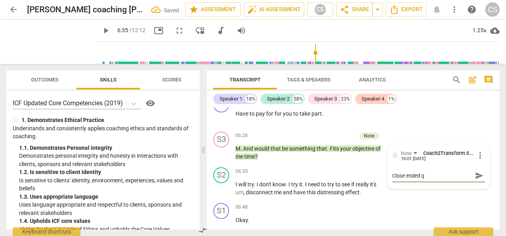
type textarea "Close ended qu"
type textarea "Close ended que"
type textarea "Close ended ques"
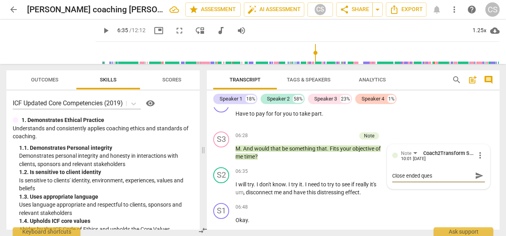
type textarea "Close ended quest"
type textarea "Close ended questi"
type textarea "Close ended questio"
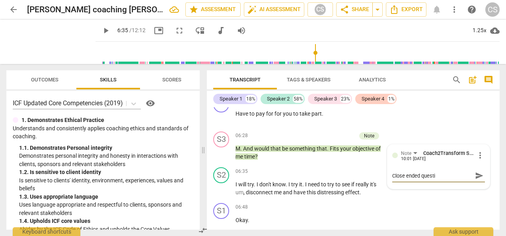
type textarea "Close ended questio"
type textarea "Close ended question"
type textarea "Close ended question."
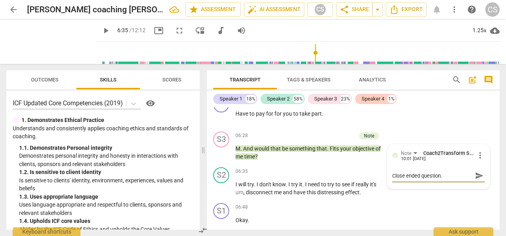
type textarea "Close ended question."
type textarea "Close ended question. Y"
type textarea "Close ended question. Yo"
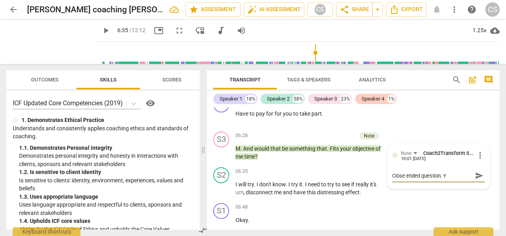
type textarea "Close ended question. Yo"
type textarea "Close ended question. You"
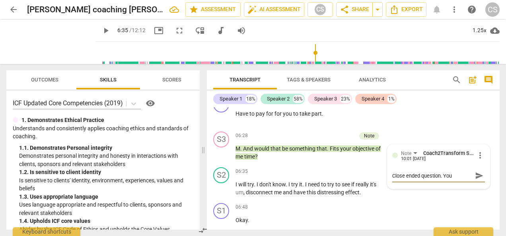
type textarea "Close ended question. You c"
type textarea "Close ended question. You ca"
type textarea "Close ended question. You can"
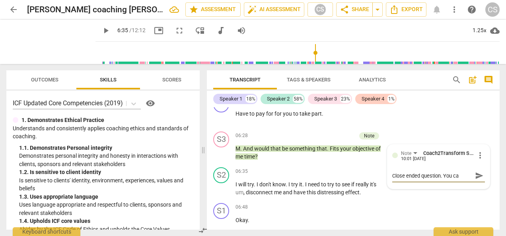
type textarea "Close ended question. You can"
type textarea "Close ended question. You can a"
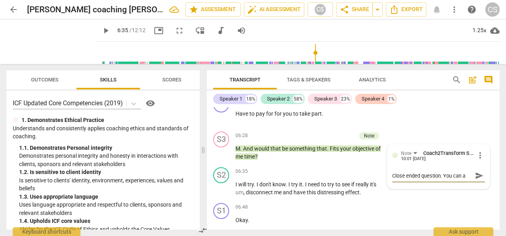
type textarea "Close ended question. You can as"
type textarea "Close ended question. You can ask"
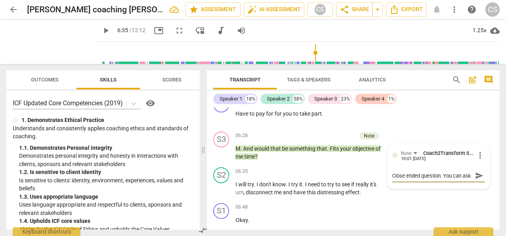
type textarea "Close ended question. You can ask"
type textarea "Close ended question. You can ask i"
type textarea "Close ended question. You can ask in"
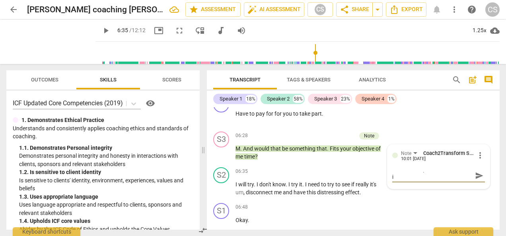
type textarea "Close ended question. You can ask in"
type textarea "Close ended question. You can ask ins"
type textarea "Close ended question. You can ask inst"
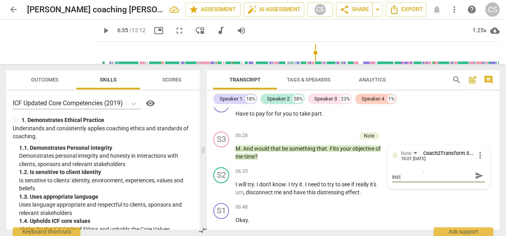
type textarea "Close ended question. You can ask inste"
type textarea "Close ended question. You can ask instea"
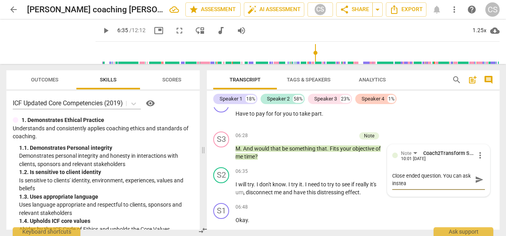
type textarea "Close ended question. You can ask instead"
type textarea "Close ended question. You can ask instead:"
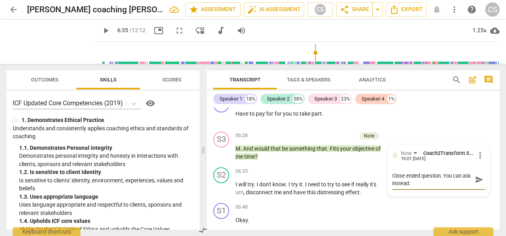
type textarea "Close ended question. You can ask instead:"
type textarea "Close ended question. You can ask instead: H"
type textarea "Close ended question. You can ask instead: Ho"
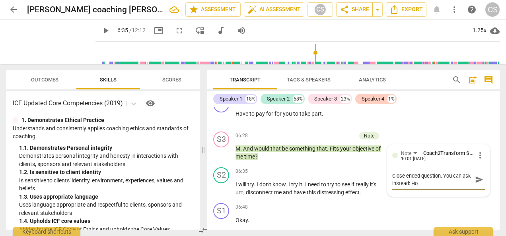
type textarea "Close ended question. You can ask instead: How"
type textarea "Close ended question. You can ask instead: How d"
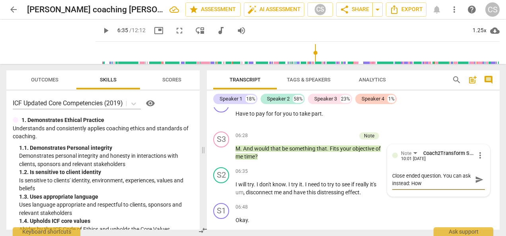
type textarea "Close ended question. You can ask instead: How d"
type textarea "Close ended question. You can ask instead: How do"
type textarea "Close ended question. You can ask instead: How doe"
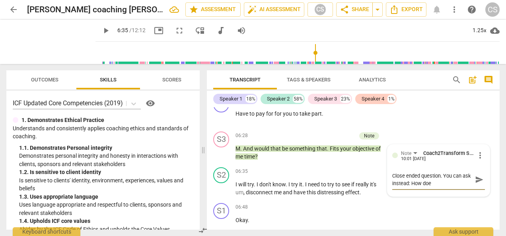
type textarea "Close ended question. You can ask instead: How does"
type textarea "Close ended question. You can ask instead: How does t"
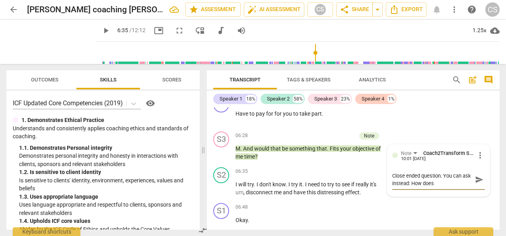
type textarea "Close ended question. You can ask instead: How does t"
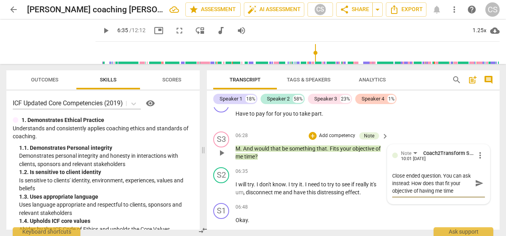
click at [475, 188] on span "send" at bounding box center [479, 183] width 9 height 9
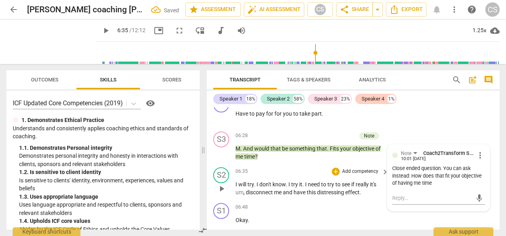
click at [217, 194] on span "play_arrow" at bounding box center [222, 189] width 10 height 10
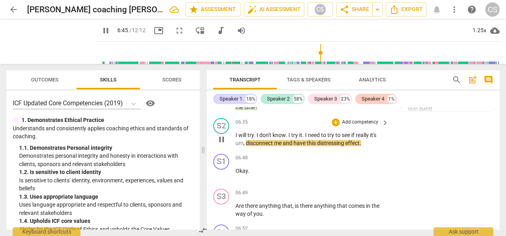
scroll to position [2192, 0]
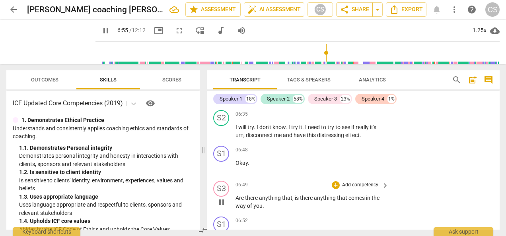
click at [222, 207] on span "pause" at bounding box center [222, 203] width 10 height 10
click at [334, 189] on div "+" at bounding box center [336, 185] width 8 height 8
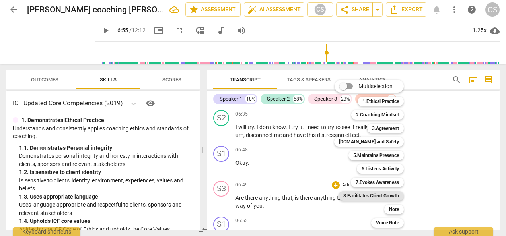
click at [370, 198] on b "8.Facilitates Client Growth" at bounding box center [371, 196] width 56 height 10
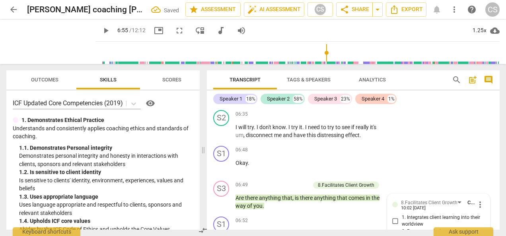
scroll to position [2358, 0]
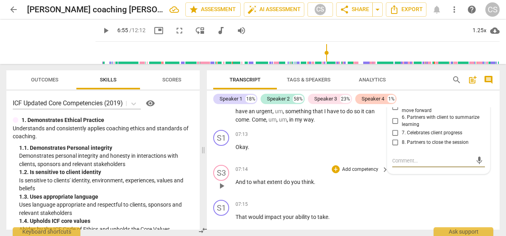
click at [402, 186] on div "S3 play_arrow pause 07:14 + Add competency keyboard_arrow_right And to what ext…" at bounding box center [353, 179] width 293 height 35
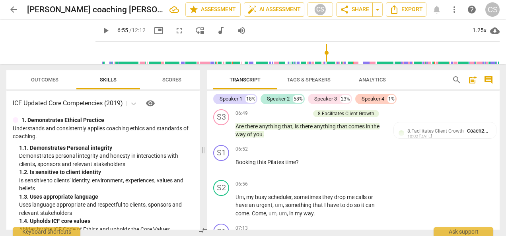
scroll to position [2263, 0]
click at [407, 140] on div "10:02 [DATE]" at bounding box center [419, 137] width 25 height 5
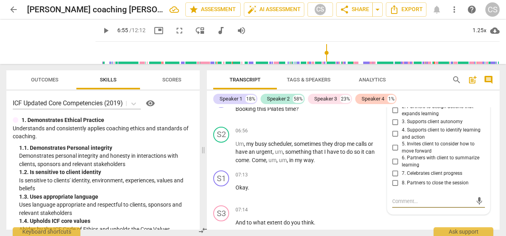
scroll to position [2317, 0]
click at [393, 153] on input "5. Invites client to consider how to move forward" at bounding box center [395, 149] width 13 height 10
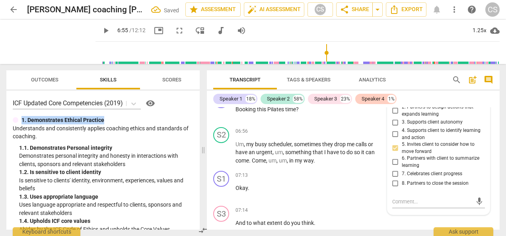
drag, startPoint x: 200, startPoint y: 99, endPoint x: 199, endPoint y: 113, distance: 14.3
click at [199, 113] on div "Outcomes Skills Scores ICF Updated Core Competencies (2019) visibility 1. Demon…" at bounding box center [101, 150] width 203 height 172
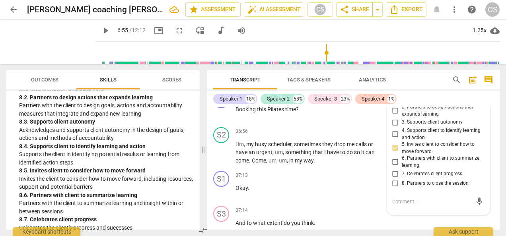
scroll to position [1540, 0]
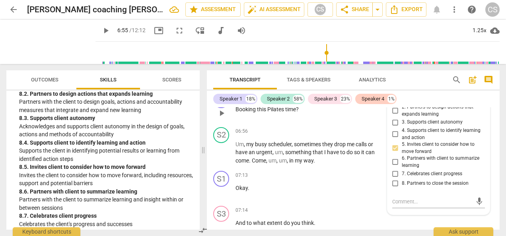
click at [348, 121] on div "06:52 + Add competency keyboard_arrow_right Booking this Pilates time ?" at bounding box center [312, 106] width 154 height 29
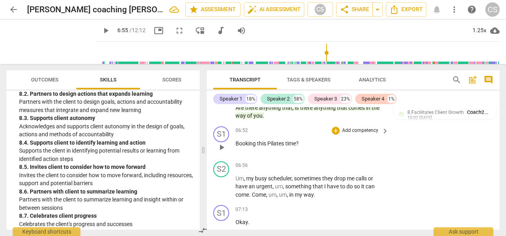
scroll to position [2282, 0]
click at [222, 153] on span "play_arrow" at bounding box center [222, 148] width 10 height 10
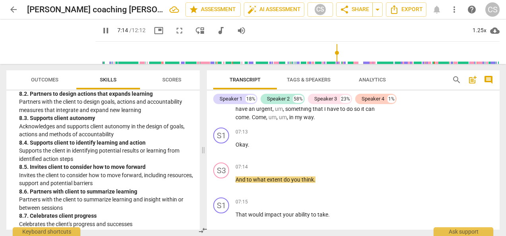
scroll to position [2362, 0]
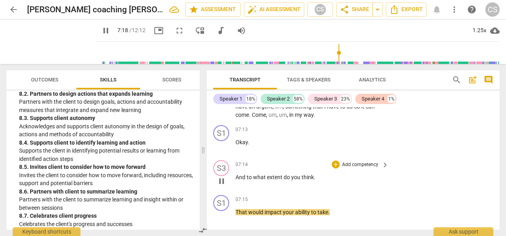
click at [421, 165] on div "S3 play_arrow pause 07:14 + Add competency keyboard_arrow_right And to what ext…" at bounding box center [353, 174] width 293 height 35
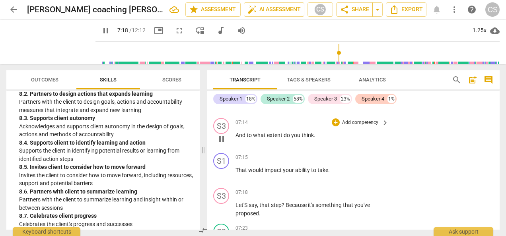
scroll to position [2407, 0]
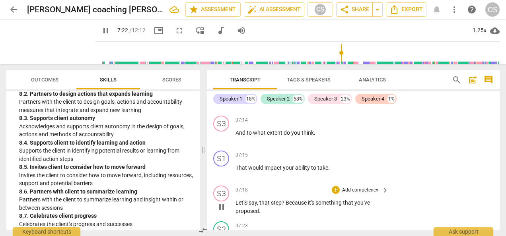
click at [233, 210] on div "play_arrow pause" at bounding box center [225, 207] width 20 height 11
click at [224, 212] on span "pause" at bounding box center [222, 207] width 10 height 10
click at [235, 206] on span "Let'S" at bounding box center [241, 203] width 13 height 6
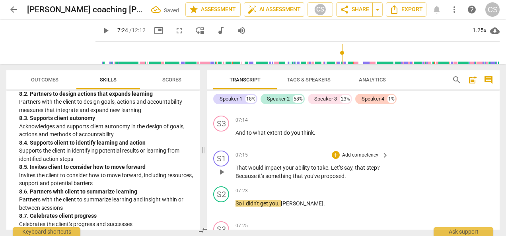
click at [235, 175] on div "play_arrow pause" at bounding box center [225, 172] width 20 height 11
click at [236, 171] on span "That" at bounding box center [241, 168] width 13 height 6
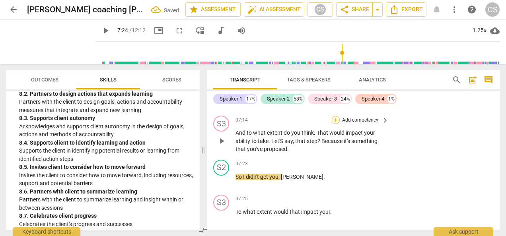
click at [335, 124] on div "+" at bounding box center [336, 120] width 8 height 8
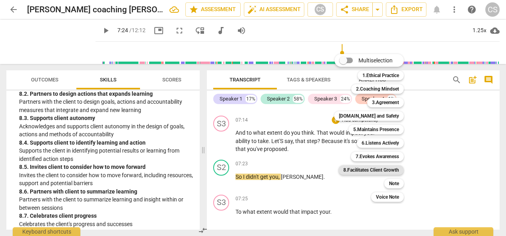
click at [383, 169] on b "8.Facilitates Client Growth" at bounding box center [371, 170] width 56 height 10
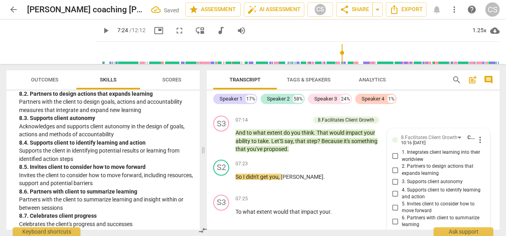
scroll to position [2507, 0]
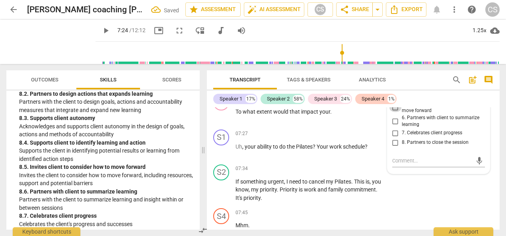
click at [393, 112] on input "5. Invites client to consider how to move forward" at bounding box center [395, 108] width 13 height 10
click at [458, 206] on div "S2 play_arrow pause 07:34 + Add competency keyboard_arrow_right If something ur…" at bounding box center [353, 183] width 293 height 44
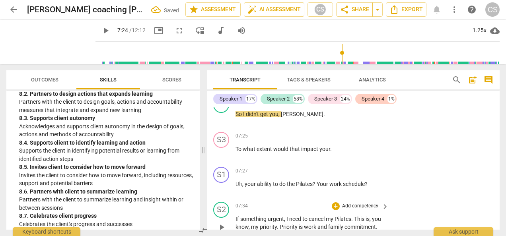
scroll to position [2475, 0]
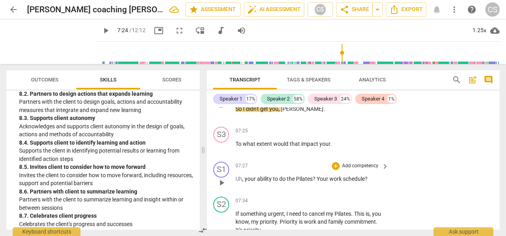
click at [219, 191] on div "S1 play_arrow pause" at bounding box center [224, 176] width 22 height 29
click at [222, 188] on span "play_arrow" at bounding box center [222, 183] width 10 height 10
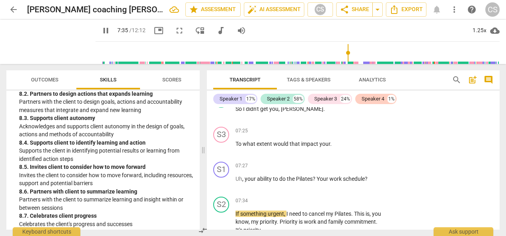
click at [101, 30] on span "pause" at bounding box center [106, 31] width 10 height 10
click at [101, 32] on span "play_arrow" at bounding box center [106, 31] width 10 height 10
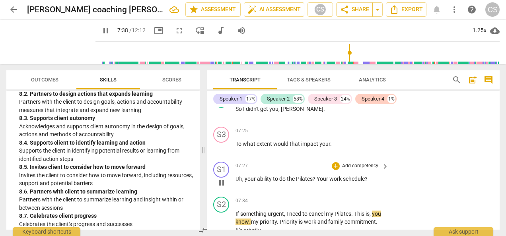
click at [457, 184] on div "S1 play_arrow pause 07:27 + Add competency keyboard_arrow_right Uh , your abili…" at bounding box center [353, 176] width 293 height 35
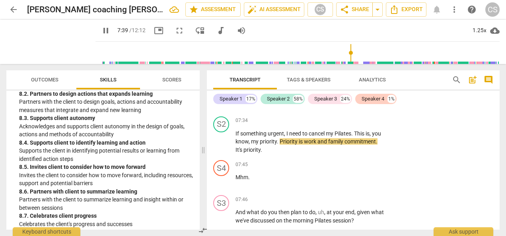
scroll to position [2556, 0]
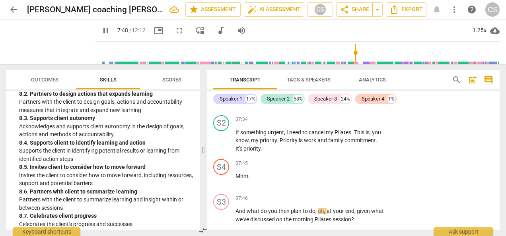
click at [435, 156] on div "S2 play_arrow pause 07:34 + Add competency keyboard_arrow_right If something ur…" at bounding box center [353, 134] width 293 height 44
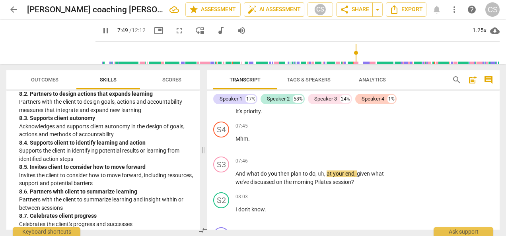
scroll to position [2595, 0]
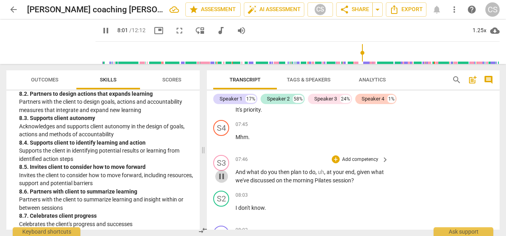
click at [222, 181] on span "pause" at bounding box center [222, 177] width 10 height 10
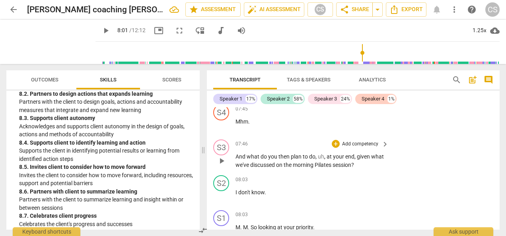
scroll to position [2612, 0]
click at [333, 147] on div "+" at bounding box center [336, 143] width 8 height 8
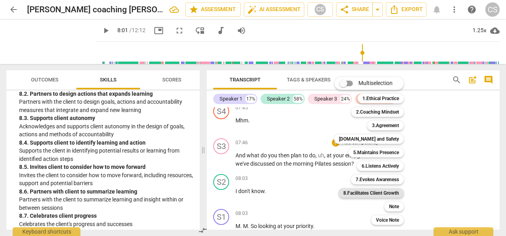
click at [374, 189] on b "8.Facilitates Client Growth" at bounding box center [371, 194] width 56 height 10
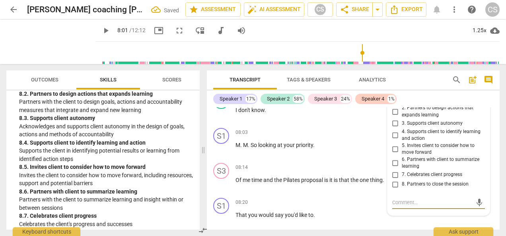
scroll to position [2693, 0]
click at [395, 117] on input "2. Partners to design actions that expands learning" at bounding box center [395, 113] width 13 height 10
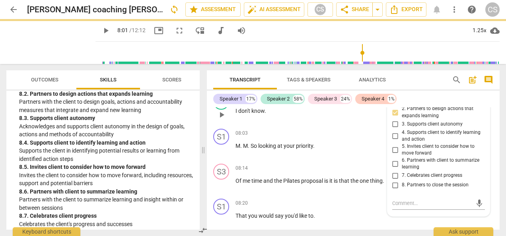
click at [332, 115] on p "I don't know ." at bounding box center [309, 111] width 149 height 8
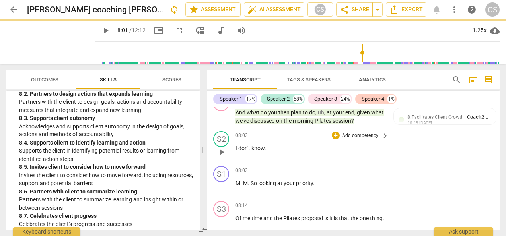
scroll to position [2650, 0]
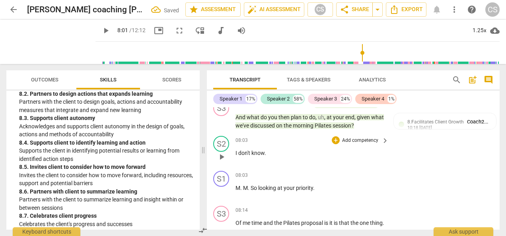
click at [222, 162] on span "play_arrow" at bounding box center [222, 157] width 10 height 10
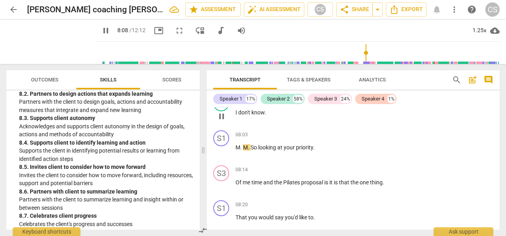
scroll to position [2692, 0]
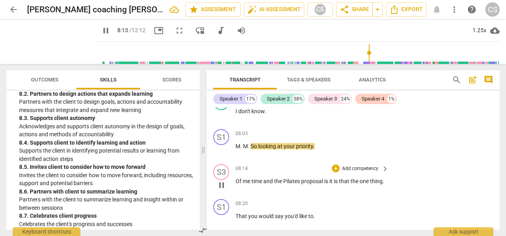
click at [236, 185] on span "Of" at bounding box center [238, 181] width 7 height 6
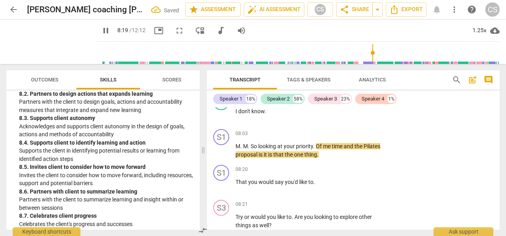
click at [236, 185] on span "That" at bounding box center [241, 182] width 13 height 6
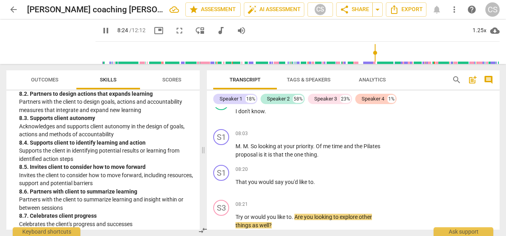
click at [236, 185] on span "That" at bounding box center [241, 182] width 13 height 6
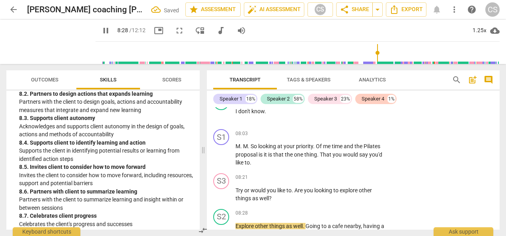
scroll to position [2815, 0]
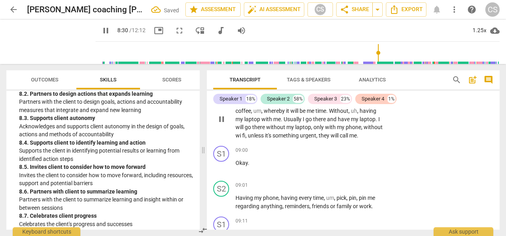
click at [220, 124] on span "pause" at bounding box center [222, 120] width 10 height 10
click at [460, 153] on div "S1 play_arrow pause 09:00 + Add competency keyboard_arrow_right Okay ." at bounding box center [353, 160] width 293 height 35
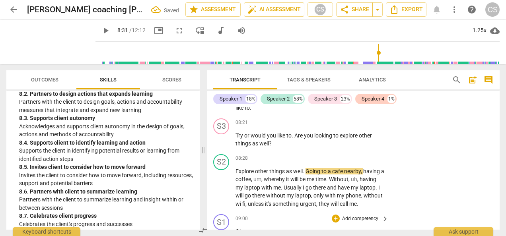
scroll to position [2738, 0]
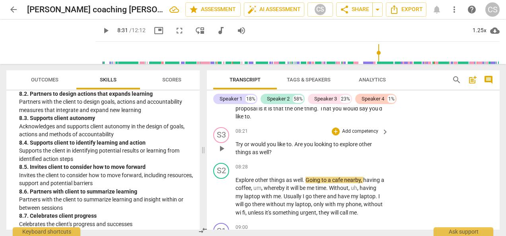
click at [236, 148] on span "Try" at bounding box center [239, 144] width 9 height 6
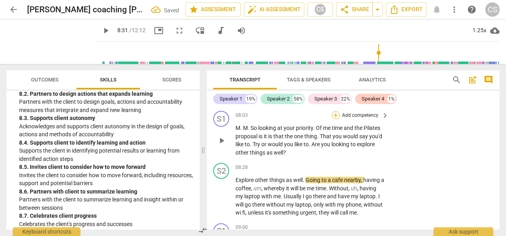
click at [335, 119] on div "+" at bounding box center [336, 115] width 8 height 8
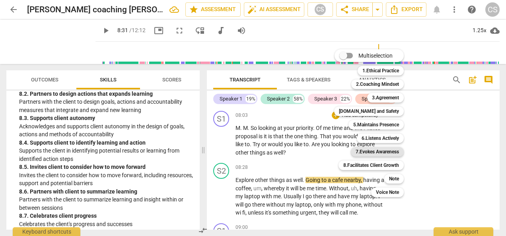
click at [376, 152] on b "7.Evokes Awareness" at bounding box center [377, 152] width 43 height 10
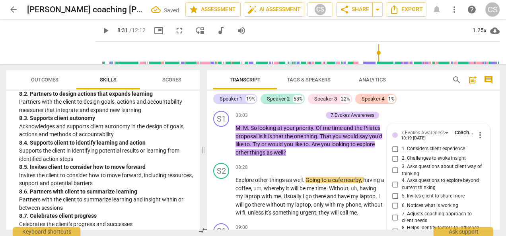
scroll to position [2835, 0]
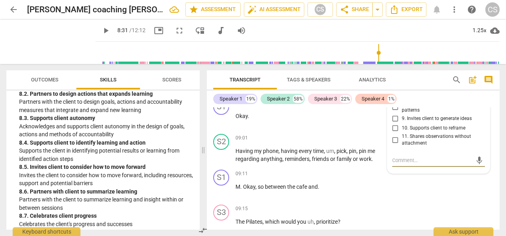
click at [393, 124] on input "9. Invites client to generate ideas" at bounding box center [395, 119] width 13 height 10
click at [397, 164] on textarea at bounding box center [432, 161] width 80 height 8
click at [393, 124] on input "9. Invites client to generate ideas" at bounding box center [395, 119] width 13 height 10
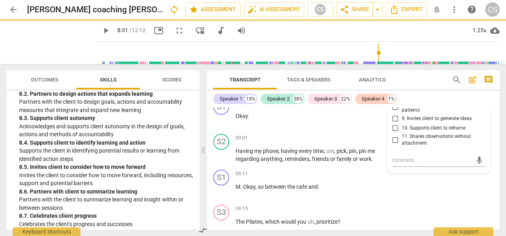
click at [393, 124] on input "9. Invites client to generate ideas" at bounding box center [395, 119] width 13 height 10
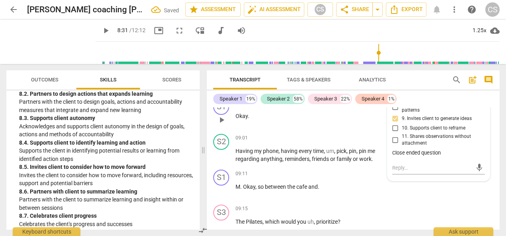
click at [313, 128] on div "09:00 + Add competency keyboard_arrow_right Okay ." at bounding box center [312, 113] width 154 height 29
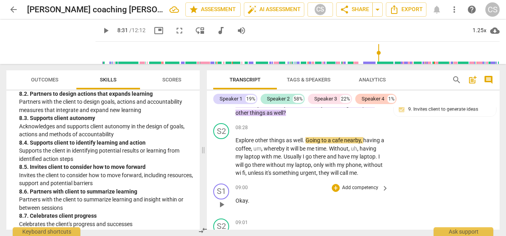
scroll to position [2749, 0]
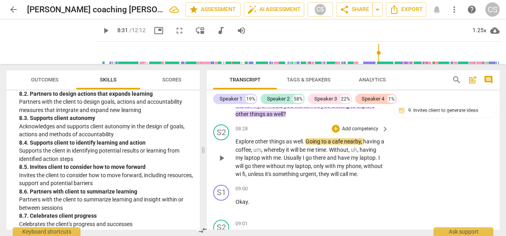
click at [224, 163] on span "play_arrow" at bounding box center [222, 159] width 10 height 10
click at [459, 179] on div "S2 play_arrow pause 08:28 + Add competency keyboard_arrow_right Explore other t…" at bounding box center [353, 151] width 293 height 60
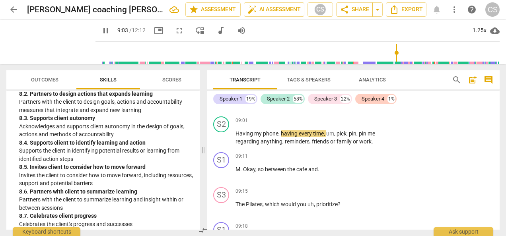
scroll to position [2857, 0]
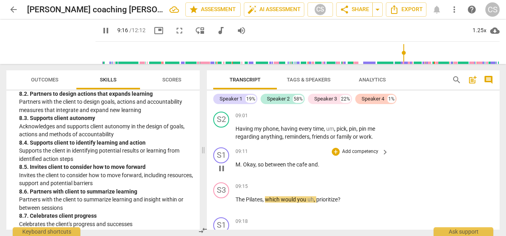
click at [457, 179] on div "S1 play_arrow pause 09:11 + Add competency keyboard_arrow_right M . Okay , so b…" at bounding box center [353, 161] width 293 height 35
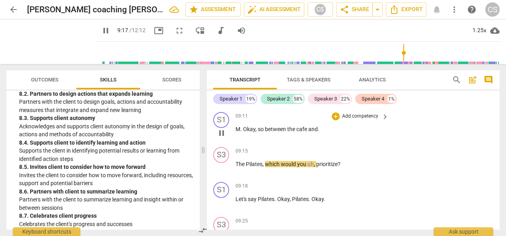
scroll to position [2893, 0]
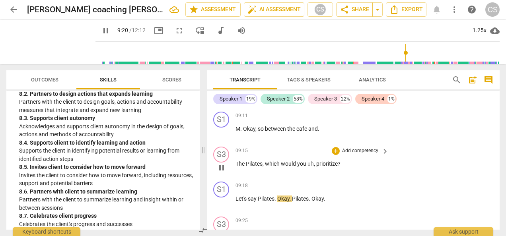
click at [236, 167] on span "The" at bounding box center [240, 164] width 10 height 6
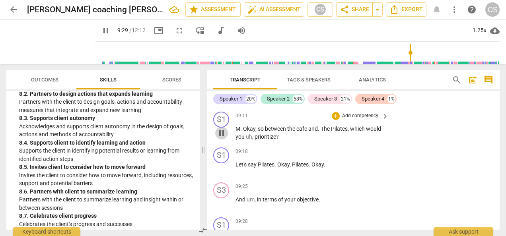
click at [220, 138] on span "pause" at bounding box center [222, 133] width 10 height 10
click at [334, 120] on div "+" at bounding box center [336, 116] width 8 height 8
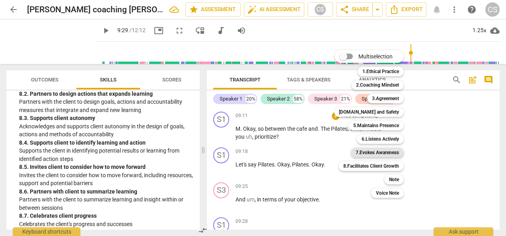
click at [395, 154] on b "7.Evokes Awareness" at bounding box center [377, 153] width 43 height 10
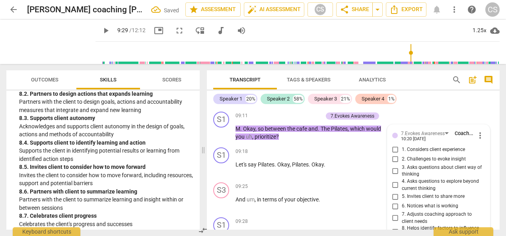
scroll to position [3018, 0]
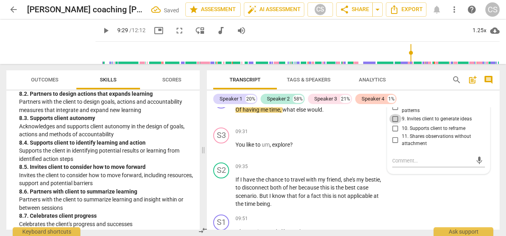
click at [394, 124] on input "9. Invites client to generate ideas" at bounding box center [395, 119] width 13 height 10
click at [397, 165] on textarea at bounding box center [432, 161] width 80 height 8
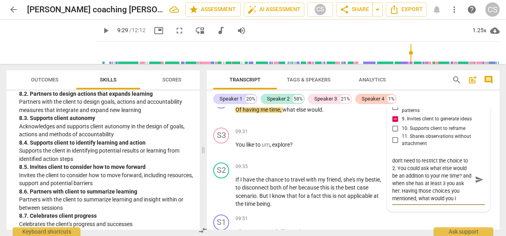
scroll to position [7, 0]
click at [429, 210] on textarea "Close ended question. And you don't need to restrict the choice to 2. You could…" at bounding box center [432, 183] width 80 height 53
click at [456, 210] on textarea "Close ended question. And you don't need to restrict the choice to 2. You could…" at bounding box center [432, 183] width 80 height 53
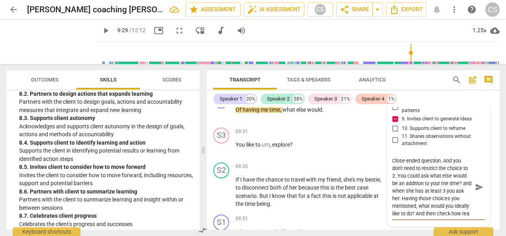
scroll to position [8, 0]
click at [478, 192] on span "send" at bounding box center [479, 187] width 9 height 9
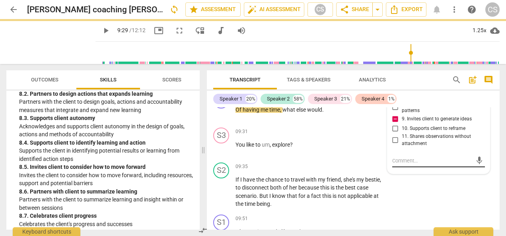
scroll to position [0, 0]
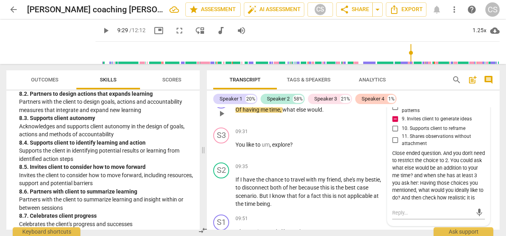
click at [286, 121] on div "09:28 + Add competency keyboard_arrow_right Of having me time , what else would…" at bounding box center [312, 107] width 154 height 29
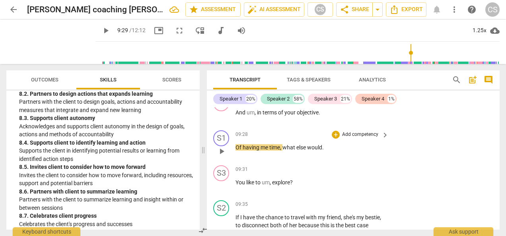
scroll to position [2983, 0]
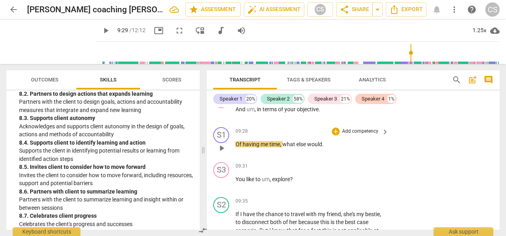
click at [403, 150] on div "S1 play_arrow pause 09:28 + Add competency keyboard_arrow_right Of having me ti…" at bounding box center [353, 141] width 293 height 35
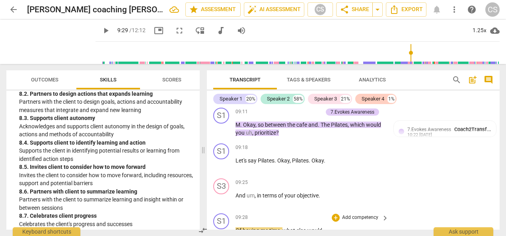
scroll to position [2897, 0]
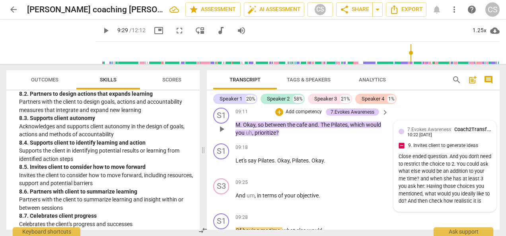
click at [426, 132] on span "7.Evokes Awareness" at bounding box center [429, 130] width 44 height 6
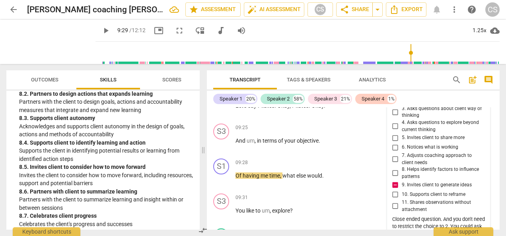
scroll to position [2952, 0]
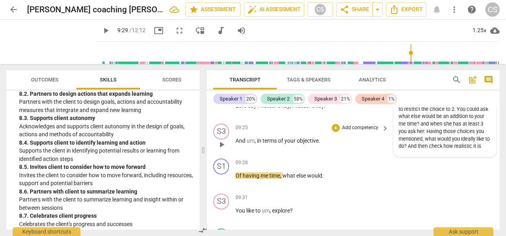
click at [224, 150] on span "play_arrow" at bounding box center [222, 145] width 10 height 10
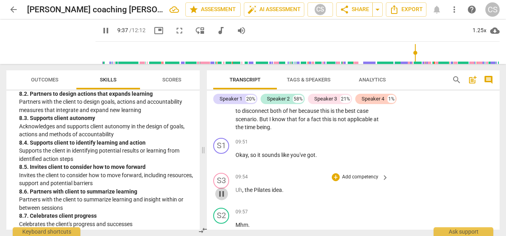
click at [222, 198] on span "pause" at bounding box center [222, 194] width 10 height 10
click at [468, 165] on div "S1 play_arrow pause 09:51 + Add competency keyboard_arrow_right Okay , so it so…" at bounding box center [353, 152] width 293 height 35
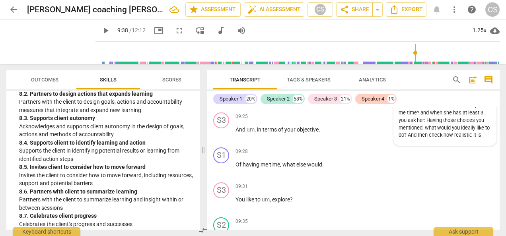
scroll to position [2961, 0]
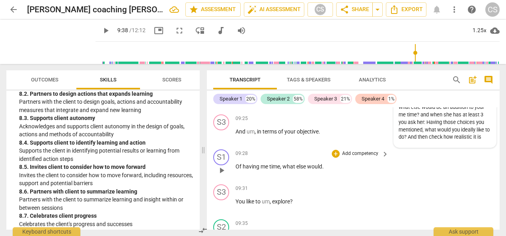
click at [235, 170] on span "Of" at bounding box center [238, 166] width 7 height 6
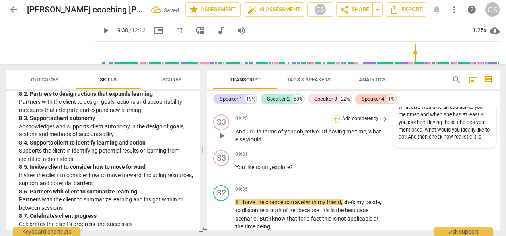
click at [334, 123] on div "+" at bounding box center [336, 119] width 8 height 8
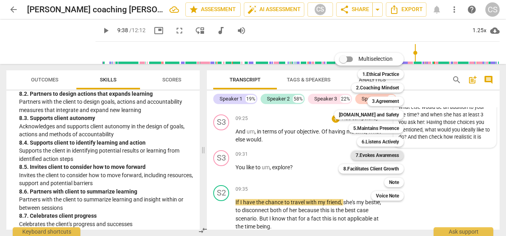
click at [385, 157] on b "7.Evokes Awareness" at bounding box center [377, 156] width 43 height 10
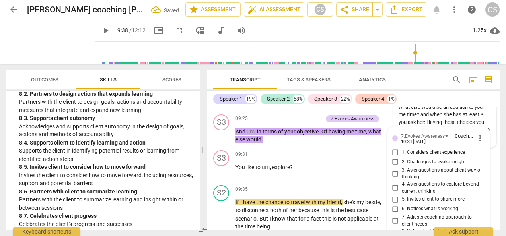
scroll to position [3089, 0]
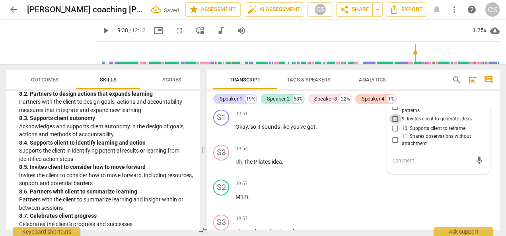
click at [391, 124] on input "9. Invites client to generate ideas" at bounding box center [395, 119] width 13 height 10
click at [463, 194] on div "S2 play_arrow pause 09:57 + Add competency keyboard_arrow_right Mhm ." at bounding box center [353, 194] width 293 height 35
click at [468, 233] on div "Ask support" at bounding box center [464, 230] width 60 height 13
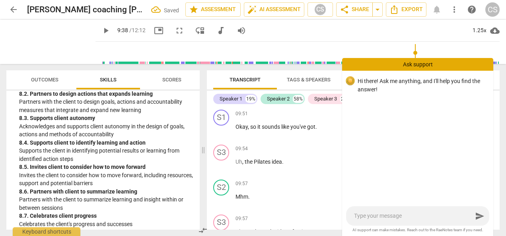
click at [466, 146] on div "Hi there! Ask me anything, and I'll help you find the answer!" at bounding box center [417, 138] width 151 height 134
click at [399, 67] on div "Ask support" at bounding box center [417, 64] width 151 height 13
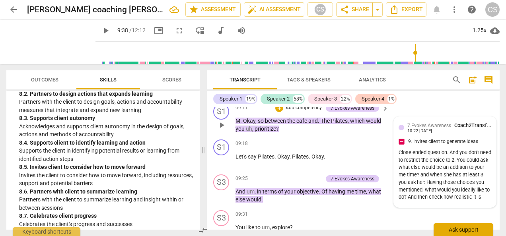
scroll to position [2902, 0]
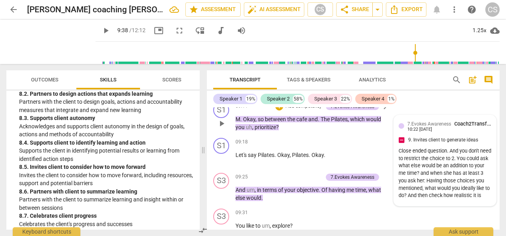
click at [446, 132] on div "7.Evokes Awareness Coach2Transform School 10:22 [DATE]" at bounding box center [449, 126] width 84 height 12
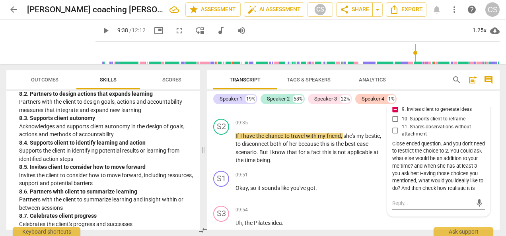
scroll to position [3028, 0]
click at [442, 148] on div "Close ended question. And you don't need to restrict the choice to 2. You could…" at bounding box center [438, 166] width 93 height 52
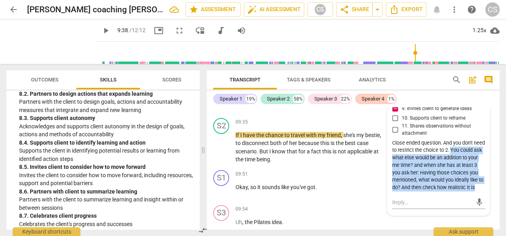
drag, startPoint x: 462, startPoint y: 161, endPoint x: 466, endPoint y: 204, distance: 43.6
click at [466, 192] on div "Close ended question. And you don't need to restrict the choice to 2. You could…" at bounding box center [438, 166] width 93 height 52
drag, startPoint x: 466, startPoint y: 204, endPoint x: 430, endPoint y: 207, distance: 36.7
click at [430, 193] on div "7.Evokes Awareness Coach2Transform School 10:22 [DATE] more_vert 1. Considers c…" at bounding box center [438, 93] width 93 height 199
click at [476, 123] on label "10. Supports client to reframe" at bounding box center [435, 118] width 93 height 10
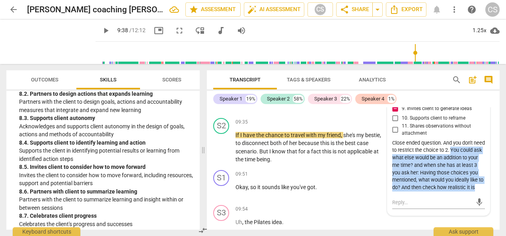
click at [402, 123] on input "10. Supports client to reframe" at bounding box center [395, 118] width 13 height 10
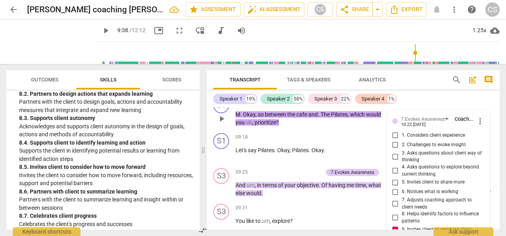
scroll to position [2906, 0]
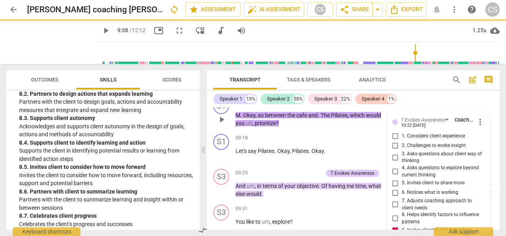
click at [478, 127] on span "more_vert" at bounding box center [480, 122] width 10 height 10
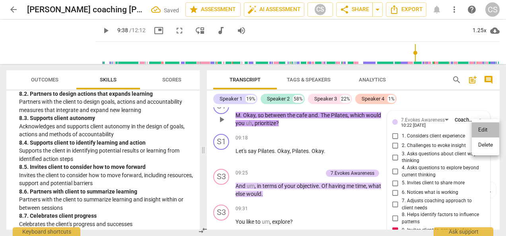
click at [484, 132] on li "Edit" at bounding box center [485, 129] width 27 height 15
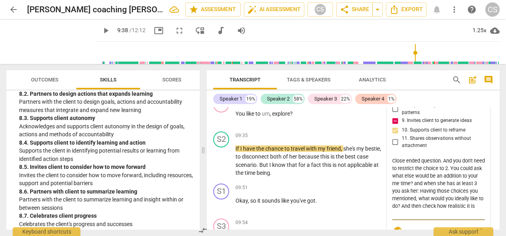
drag, startPoint x: 461, startPoint y: 176, endPoint x: 465, endPoint y: 220, distance: 43.9
click at [465, 218] on textarea "Close ended question. And you don't need to restrict the choice to 2. You could…" at bounding box center [438, 187] width 93 height 60
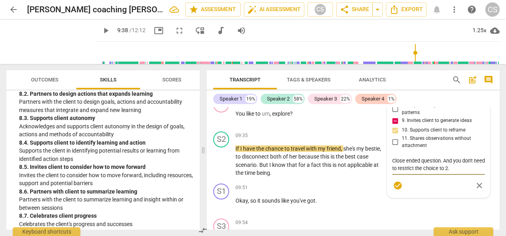
click at [414, 172] on textarea "Close ended question. And you don't need to restrict the choice to 2." at bounding box center [438, 164] width 93 height 15
click at [462, 172] on textarea "Close ended question. And you don't need to prioritze the choice to 2." at bounding box center [438, 164] width 93 height 15
click at [469, 172] on textarea "Close ended question. And you don't need to prioritize the choice now." at bounding box center [438, 164] width 93 height 15
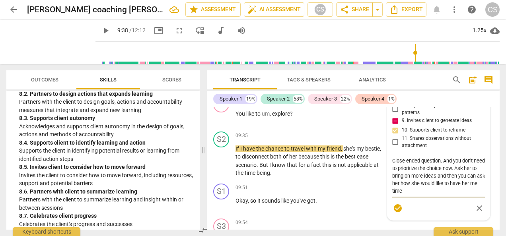
click at [398, 213] on span "check_circle" at bounding box center [398, 209] width 10 height 10
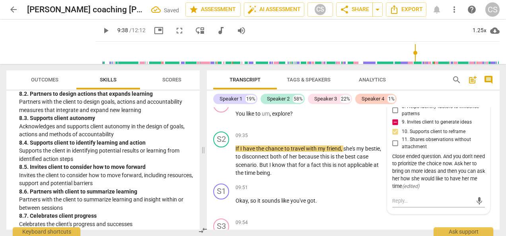
click at [395, 136] on input "10. Supports client to reframe" at bounding box center [395, 132] width 13 height 10
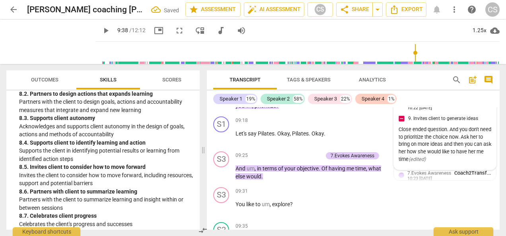
scroll to position [2917, 0]
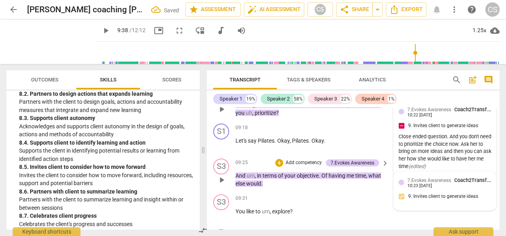
click at [432, 189] on div "10:23 [DATE]" at bounding box center [419, 186] width 25 height 5
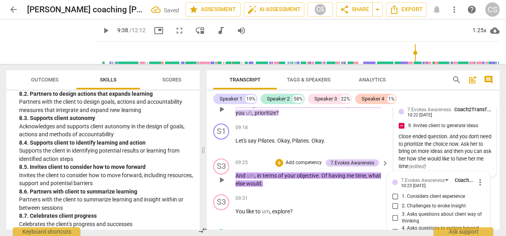
scroll to position [3089, 0]
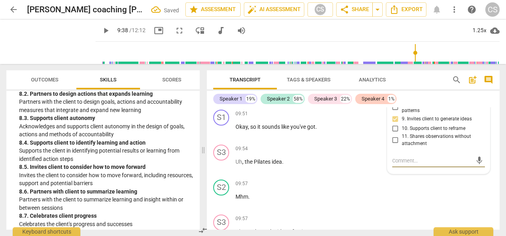
click at [319, 154] on div "09:54 + Add competency keyboard_arrow_right" at bounding box center [312, 149] width 154 height 9
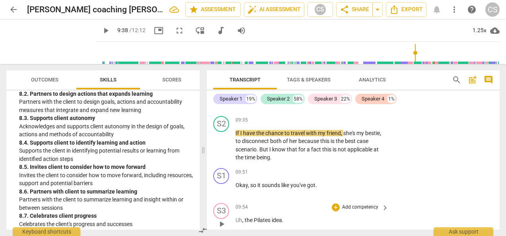
scroll to position [3029, 0]
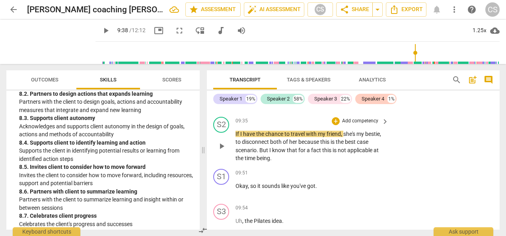
click at [223, 151] on span "play_arrow" at bounding box center [222, 147] width 10 height 10
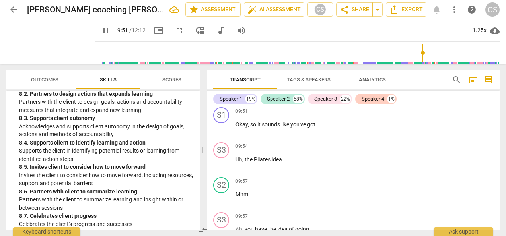
scroll to position [3095, 0]
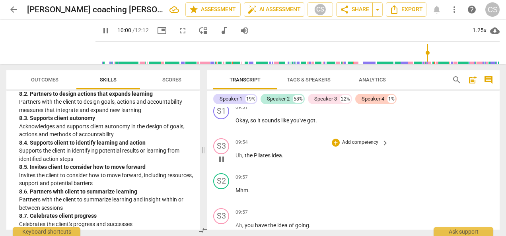
click at [424, 161] on div "S3 play_arrow pause 09:54 + Add competency keyboard_arrow_right Uh , the Pilate…" at bounding box center [353, 152] width 293 height 35
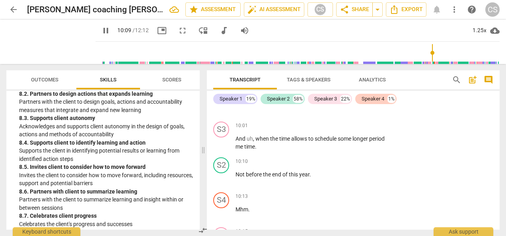
scroll to position [3247, 0]
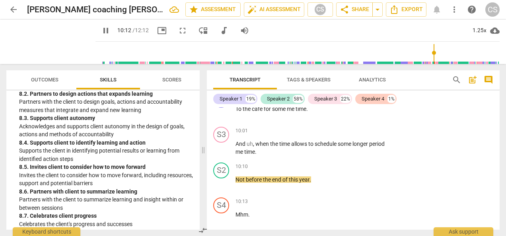
click at [101, 30] on span "pause" at bounding box center [106, 31] width 10 height 10
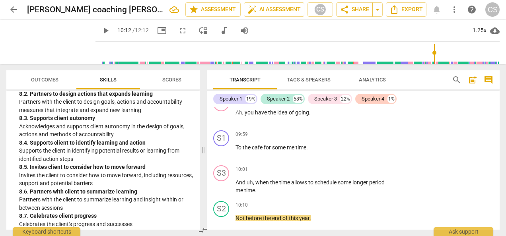
scroll to position [3208, 0]
click at [237, 186] on span "And" at bounding box center [240, 182] width 11 height 6
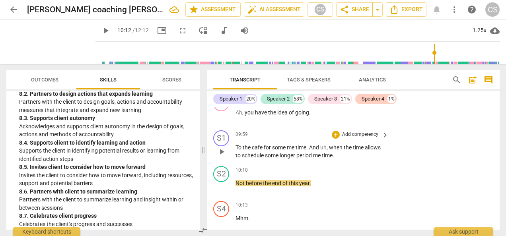
click at [234, 156] on div "play_arrow pause" at bounding box center [225, 151] width 20 height 11
click at [237, 151] on span "To" at bounding box center [238, 147] width 7 height 6
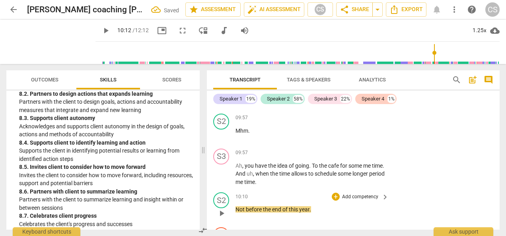
scroll to position [3161, 0]
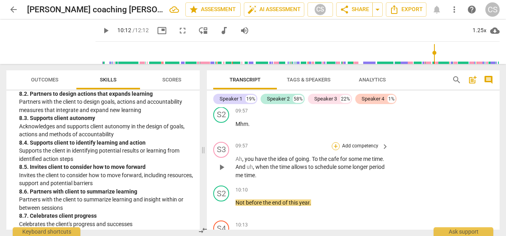
click at [336, 150] on div "+" at bounding box center [336, 146] width 8 height 8
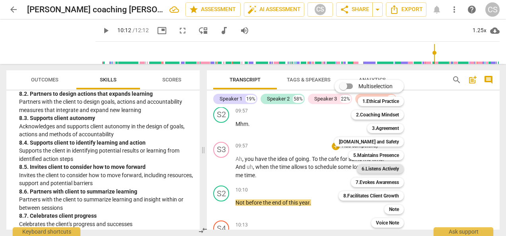
click at [379, 167] on b "6.Listens Actively" at bounding box center [380, 169] width 37 height 10
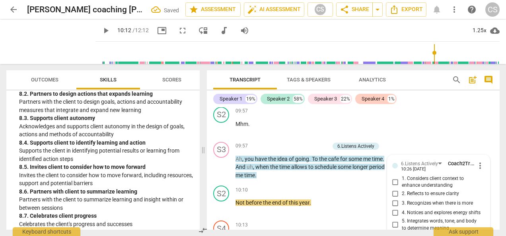
scroll to position [3256, 0]
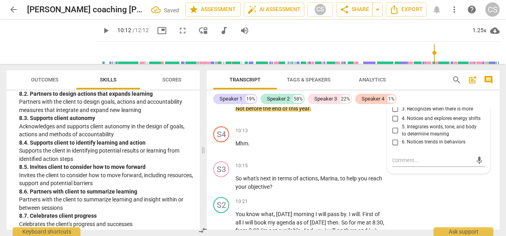
click at [394, 105] on input "2. Reflects to ensure clarity" at bounding box center [395, 100] width 13 height 10
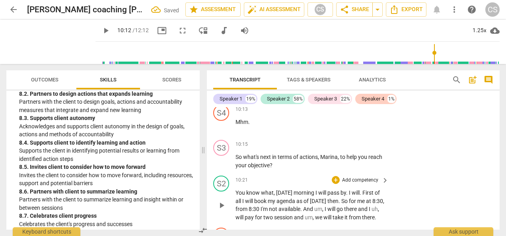
scroll to position [3279, 0]
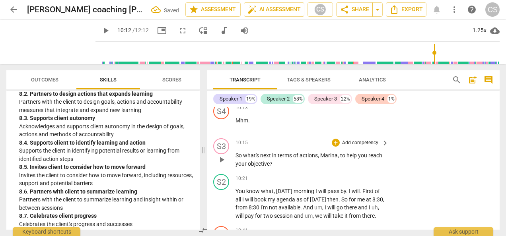
click at [220, 165] on span "play_arrow" at bounding box center [222, 160] width 10 height 10
click at [334, 147] on div "+" at bounding box center [336, 143] width 8 height 8
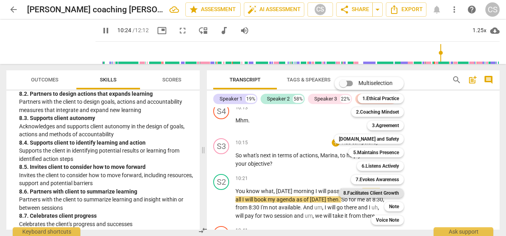
click at [377, 194] on b "8.Facilitates Client Growth" at bounding box center [371, 194] width 56 height 10
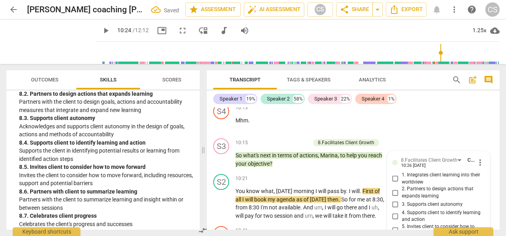
scroll to position [3402, 0]
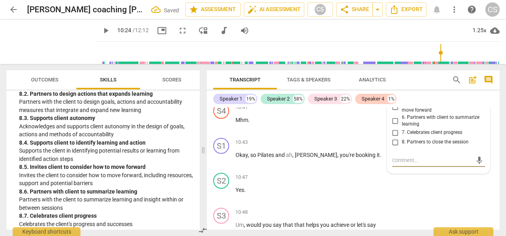
click at [458, 146] on span "8. Partners to close the session" at bounding box center [435, 142] width 67 height 7
click at [402, 147] on input "8. Partners to close the session" at bounding box center [395, 143] width 13 height 10
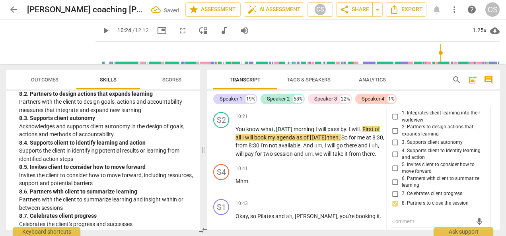
scroll to position [3338, 0]
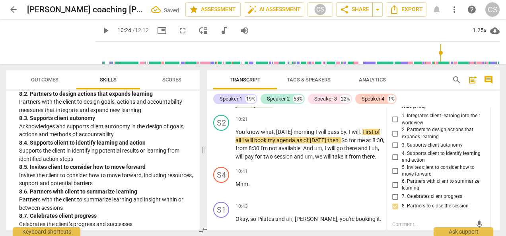
click at [393, 211] on input "8. Partners to close the session" at bounding box center [395, 207] width 13 height 10
click at [391, 211] on input "8. Partners to close the session" at bounding box center [395, 207] width 13 height 10
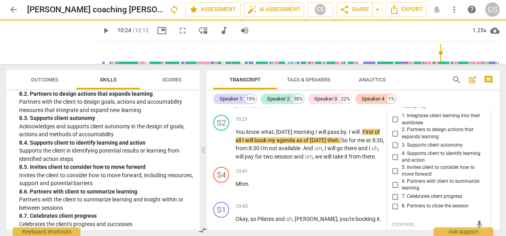
click at [394, 138] on input "2. Partners to design actions that expands learning" at bounding box center [395, 134] width 13 height 10
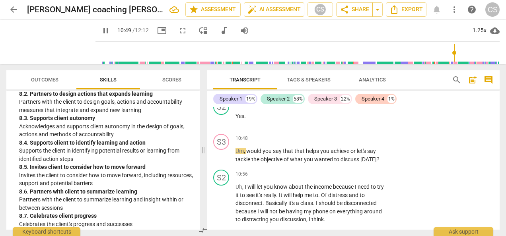
scroll to position [3482, 0]
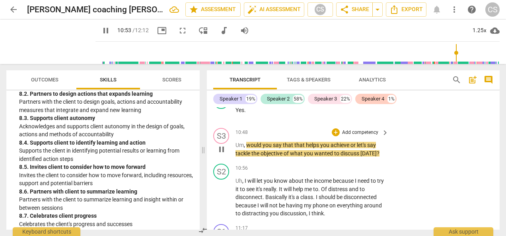
click at [223, 154] on span "pause" at bounding box center [222, 150] width 10 height 10
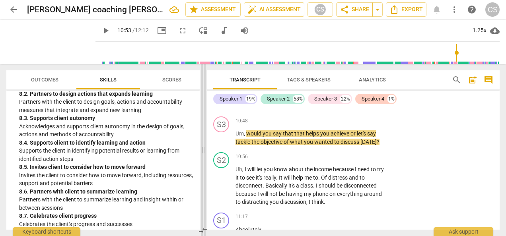
scroll to position [3501, 0]
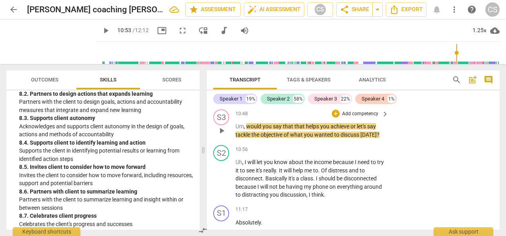
click at [220, 136] on span "play_arrow" at bounding box center [222, 131] width 10 height 10
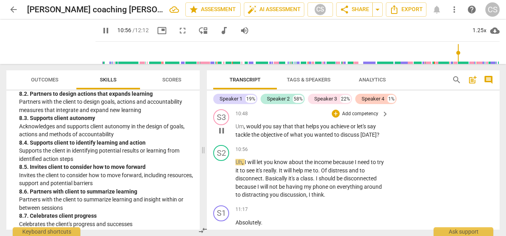
click at [220, 136] on span "pause" at bounding box center [222, 131] width 10 height 10
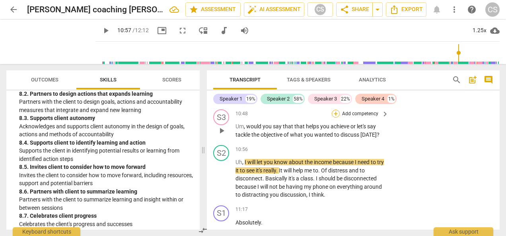
click at [335, 118] on div "+" at bounding box center [336, 114] width 8 height 8
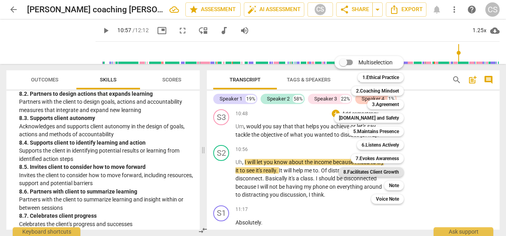
click at [372, 172] on b "8.Facilitates Client Growth" at bounding box center [371, 172] width 56 height 10
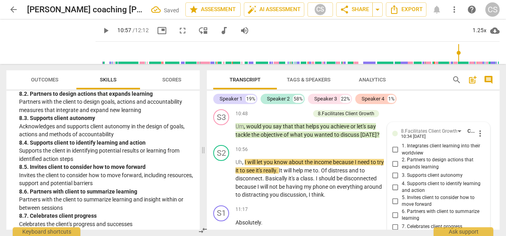
scroll to position [3603, 0]
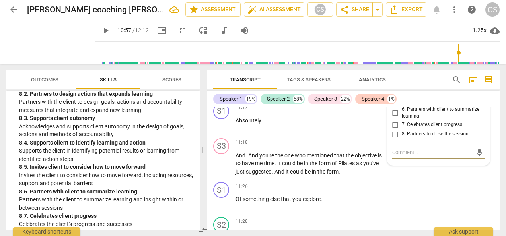
click at [82, 163] on p "Supports the client in identifying potential results or learning from identifie…" at bounding box center [106, 155] width 174 height 16
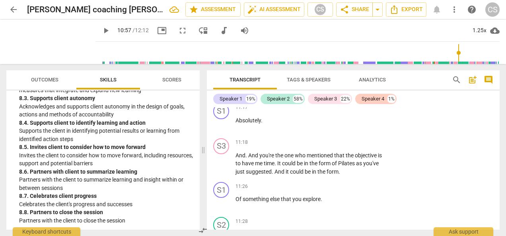
scroll to position [1569, 0]
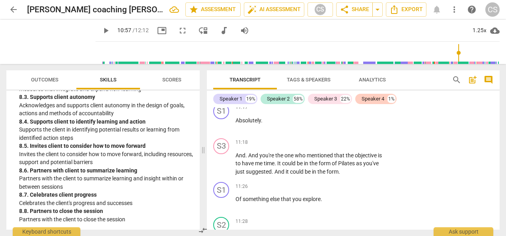
click at [78, 126] on p "Supports the client in identifying potential results or learning from identifie…" at bounding box center [106, 134] width 174 height 16
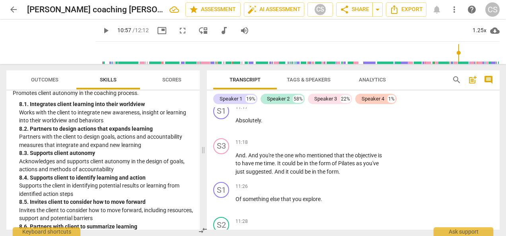
scroll to position [1504, 0]
click at [107, 199] on p "Supports the client in identifying potential results or learning from identifie…" at bounding box center [106, 191] width 174 height 16
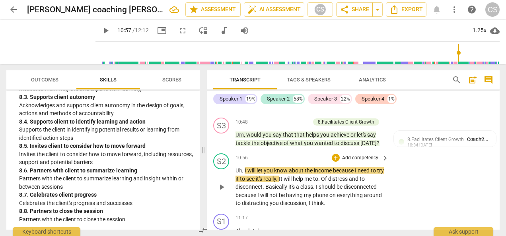
scroll to position [3490, 0]
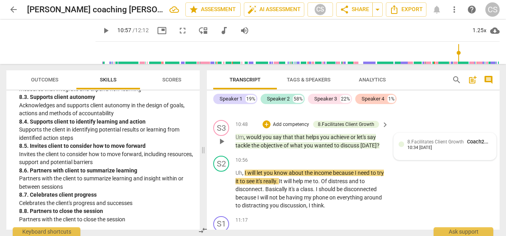
click at [432, 151] on div "10:34 [DATE]" at bounding box center [419, 148] width 25 height 5
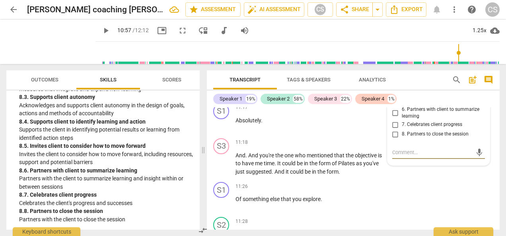
click at [394, 118] on input "6. Partners with client to summarize learning" at bounding box center [395, 113] width 13 height 10
click at [400, 156] on textarea at bounding box center [432, 153] width 80 height 8
click at [475, 157] on span "send" at bounding box center [479, 152] width 9 height 9
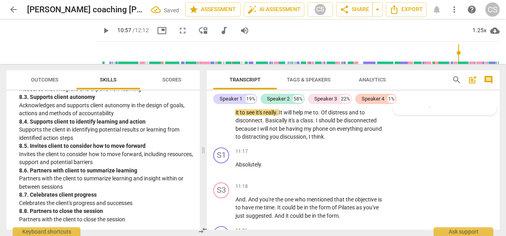
scroll to position [3489, 0]
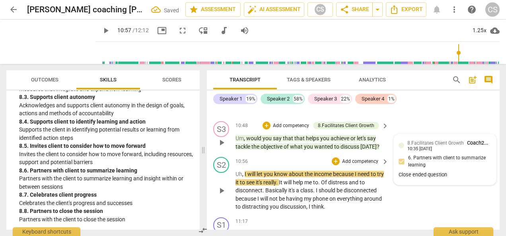
click at [221, 199] on div "play_arrow pause" at bounding box center [225, 191] width 20 height 36
click at [223, 196] on span "play_arrow" at bounding box center [222, 191] width 10 height 10
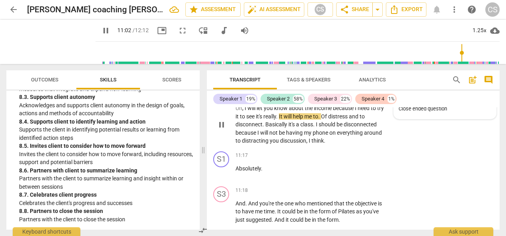
scroll to position [3561, 0]
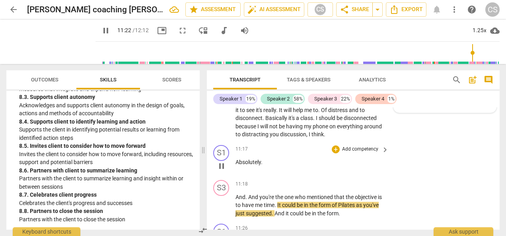
click at [449, 168] on div "S1 play_arrow pause 11:17 + Add competency keyboard_arrow_right Absolutely ." at bounding box center [353, 159] width 293 height 35
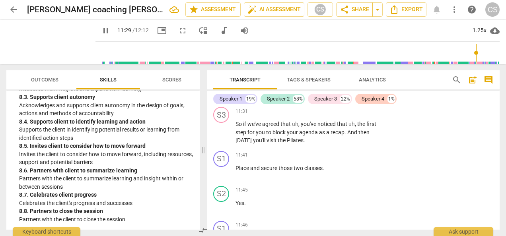
scroll to position [3784, 0]
click at [223, 176] on span "pause" at bounding box center [222, 172] width 10 height 10
click at [236, 171] on span "Place" at bounding box center [242, 167] width 15 height 6
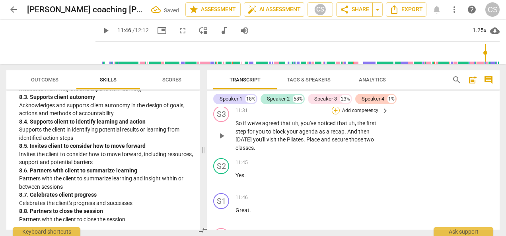
click at [333, 115] on div "+" at bounding box center [336, 111] width 8 height 8
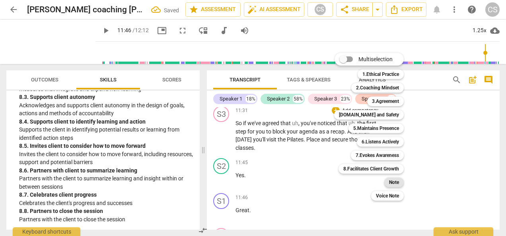
click at [391, 183] on b "Note" at bounding box center [394, 183] width 10 height 10
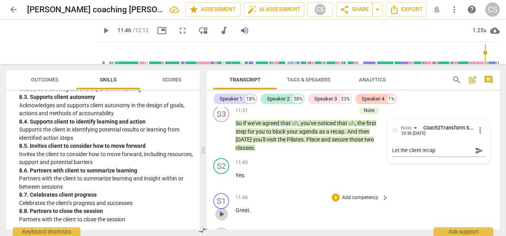
click at [226, 219] on span "play_arrow" at bounding box center [222, 215] width 10 height 10
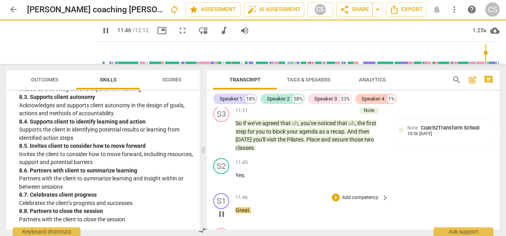
click at [446, 183] on div "S2 play_arrow pause 11:45 + Add competency keyboard_arrow_right Yes ." at bounding box center [353, 172] width 293 height 35
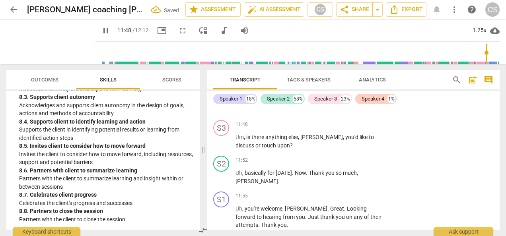
scroll to position [3893, 0]
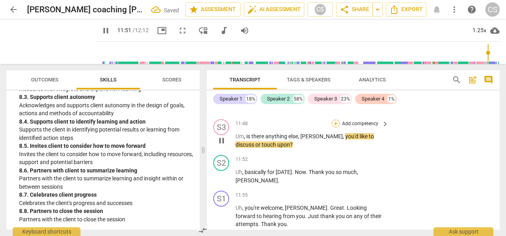
click at [334, 128] on div "+" at bounding box center [336, 124] width 8 height 8
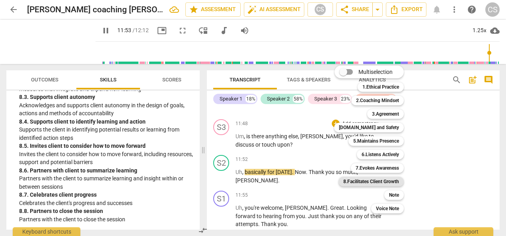
click at [373, 179] on b "8.Facilitates Client Growth" at bounding box center [371, 182] width 56 height 10
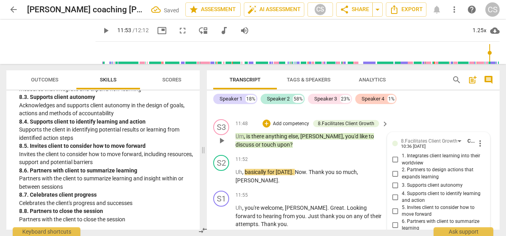
scroll to position [4005, 0]
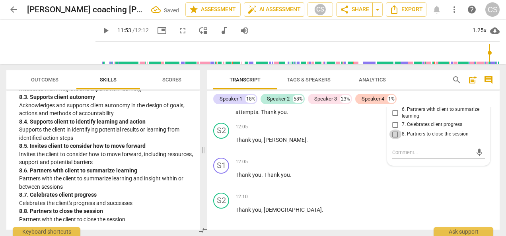
click at [393, 139] on input "8. Partners to close the session" at bounding box center [395, 135] width 13 height 10
click at [457, 189] on div "S1 play_arrow pause 12:05 + Add competency keyboard_arrow_right Thank you . Tha…" at bounding box center [353, 172] width 293 height 35
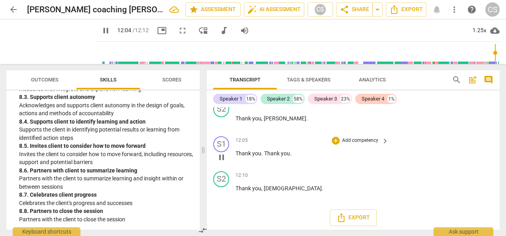
scroll to position [4044, 0]
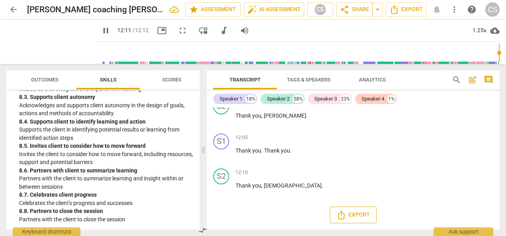
click at [354, 218] on span "Export" at bounding box center [352, 215] width 33 height 10
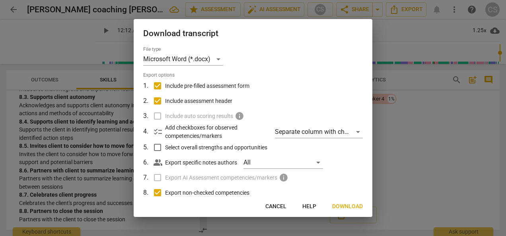
click at [346, 208] on span "Download" at bounding box center [347, 207] width 31 height 8
